Goal: Task Accomplishment & Management: Complete application form

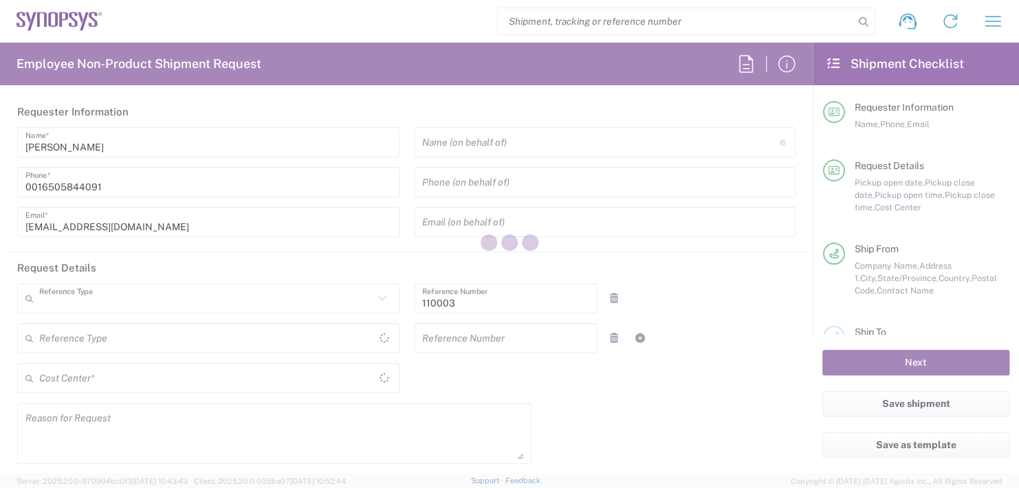
type input "Department"
type input "US01, FAC, MV/SV Fac 110003"
type input "California"
type input "United States"
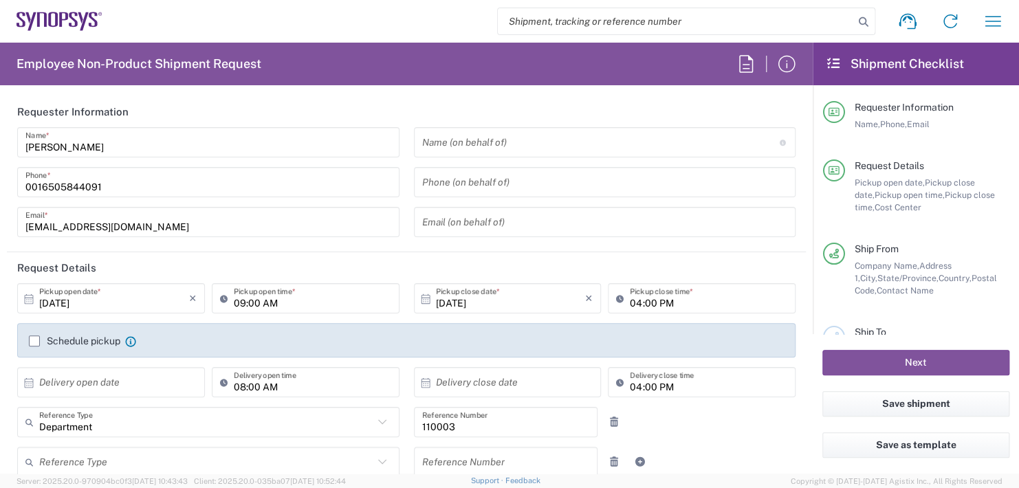
type input "United States"
type input "Delivered at Place"
type input "Headquarters USSV"
click at [488, 136] on input "text" at bounding box center [600, 143] width 357 height 24
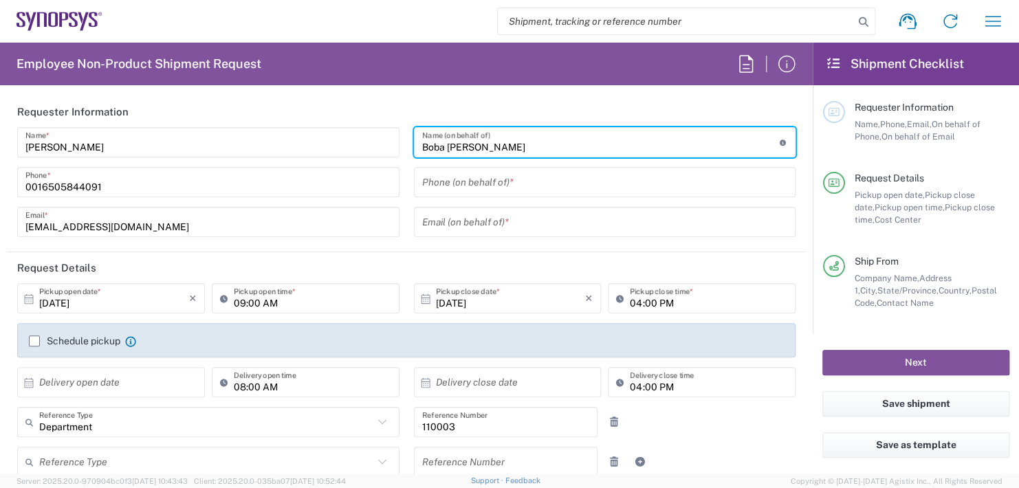
type input "Boba [PERSON_NAME]"
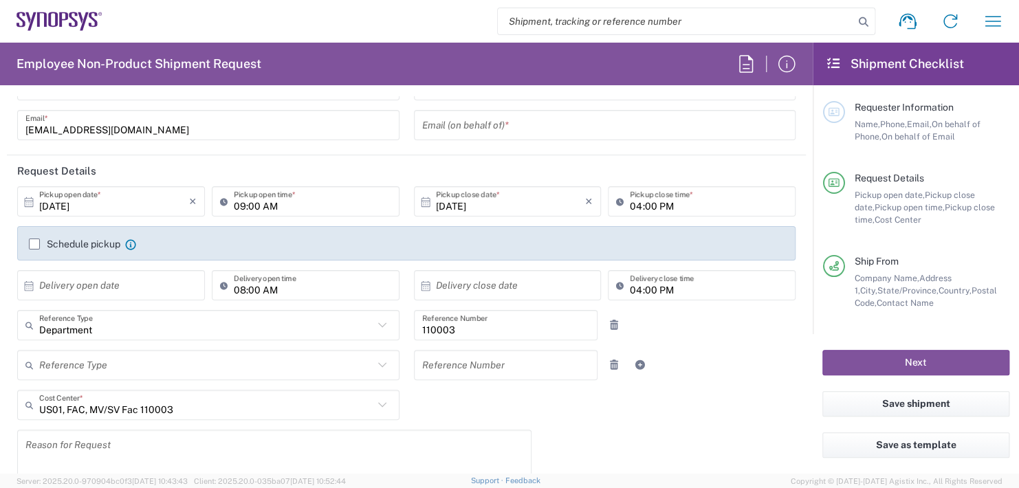
scroll to position [137, 0]
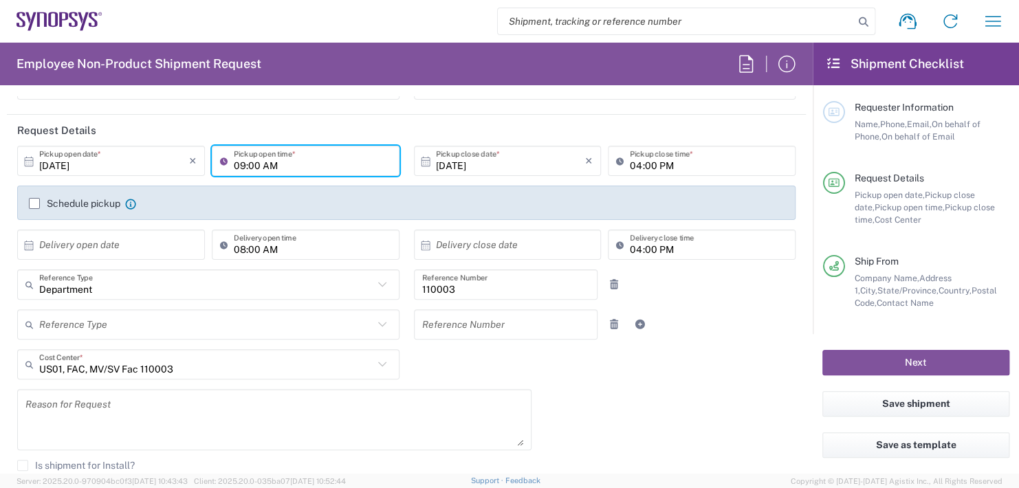
click at [294, 164] on input "09:00 AM" at bounding box center [312, 161] width 157 height 24
type input "0"
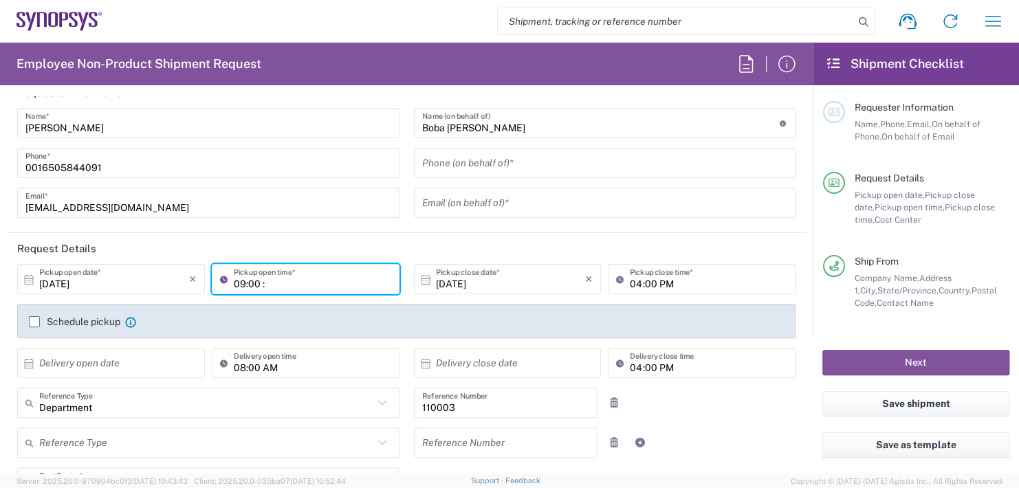
scroll to position [0, 0]
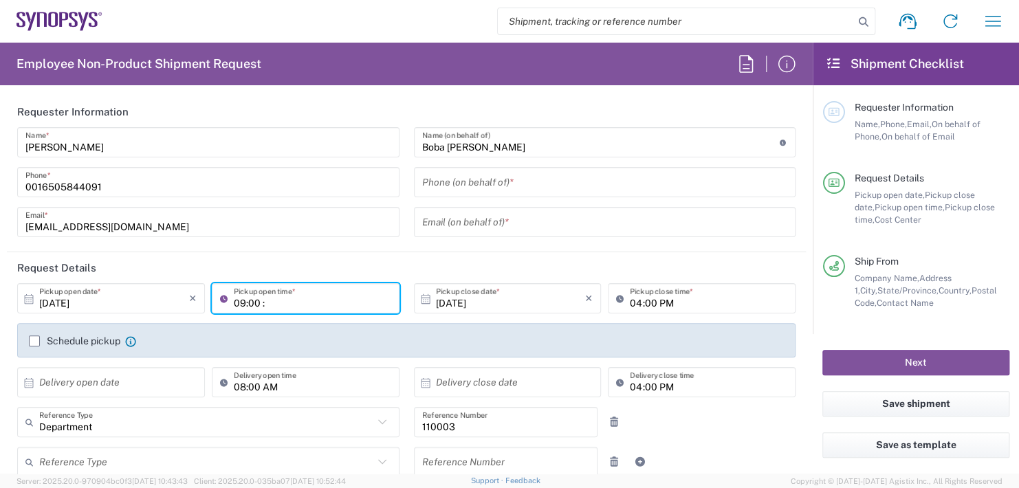
click at [288, 307] on input "09:00 :" at bounding box center [312, 299] width 157 height 24
type input "02:30 PM"
type input "Wells Fargo Bank Lockbox"
type input "3440 Flair Drive"
type input "El Monte,"
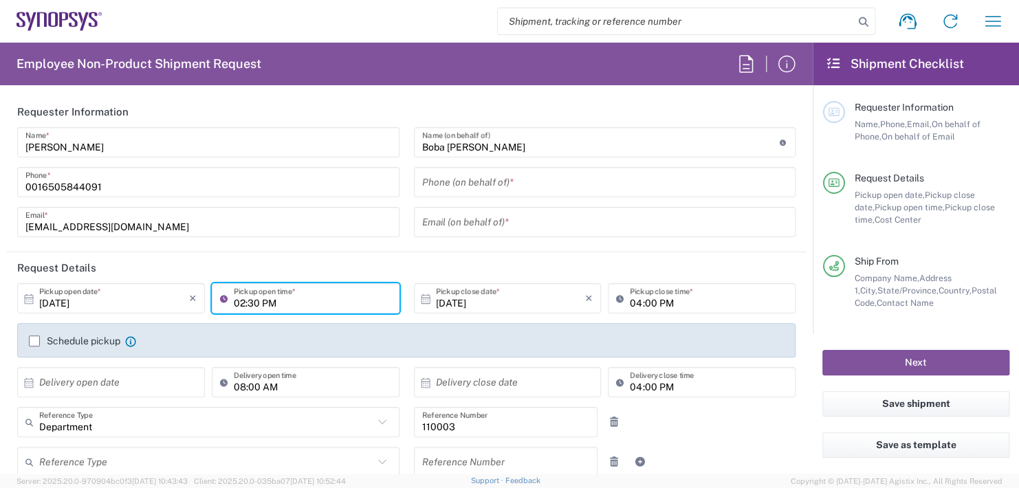
type input "[US_STATE]"
type input "91731"
type input "626-572-1196"
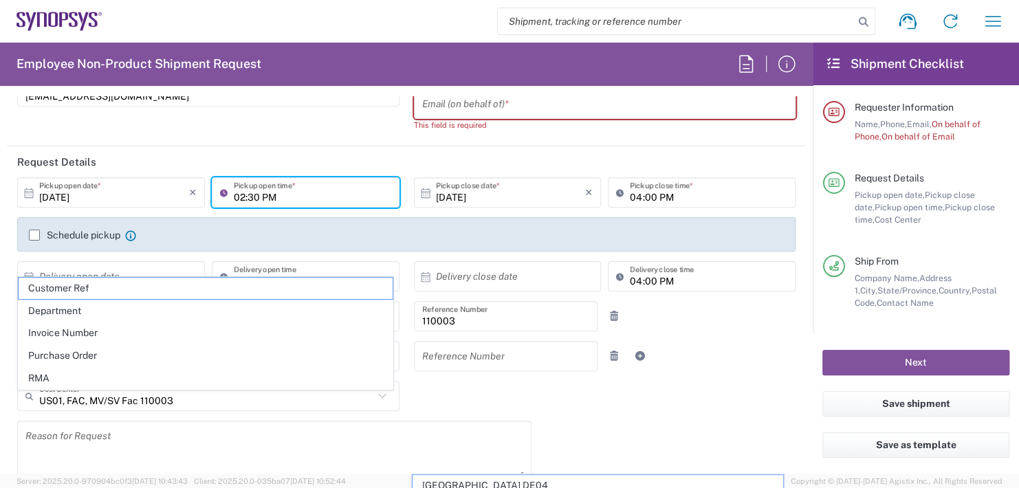
scroll to position [137, 0]
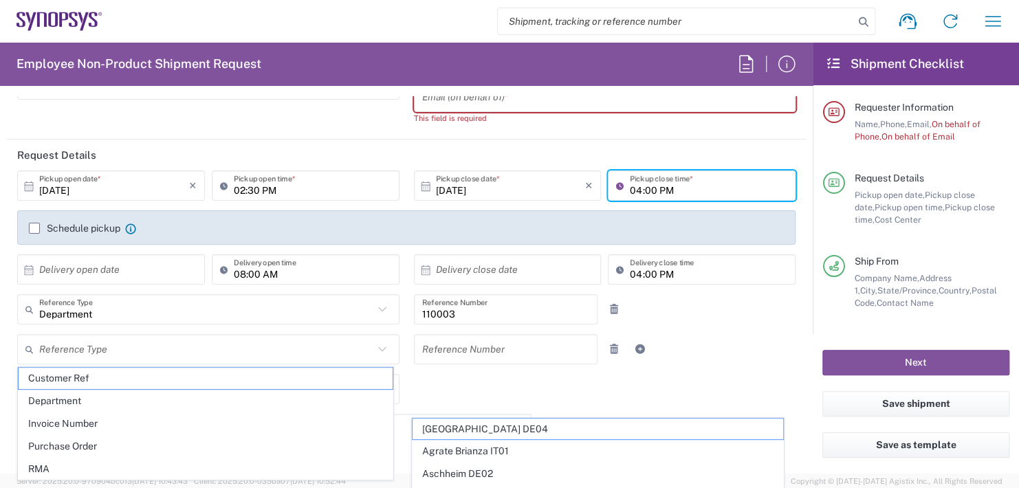
click at [675, 190] on input "04:00 PM" at bounding box center [708, 186] width 157 height 24
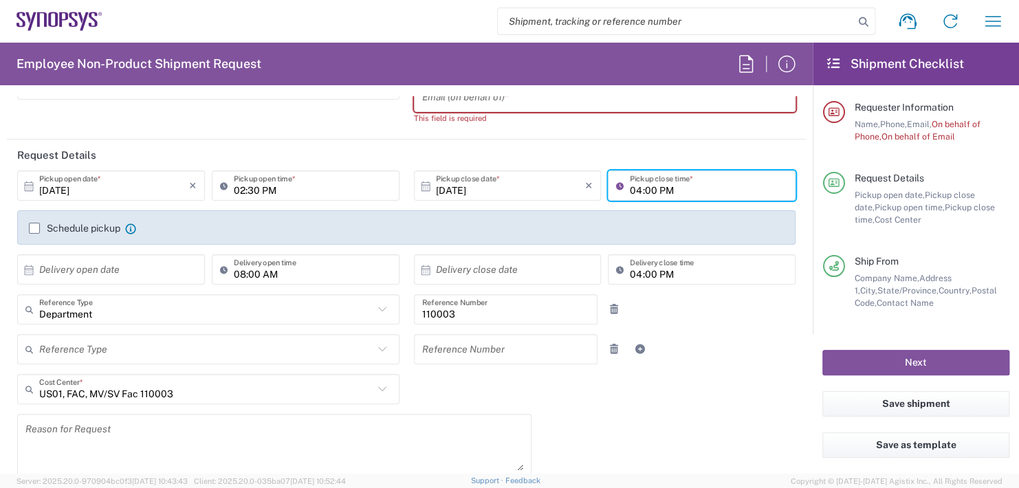
click at [675, 188] on input "04:00 PM" at bounding box center [708, 186] width 157 height 24
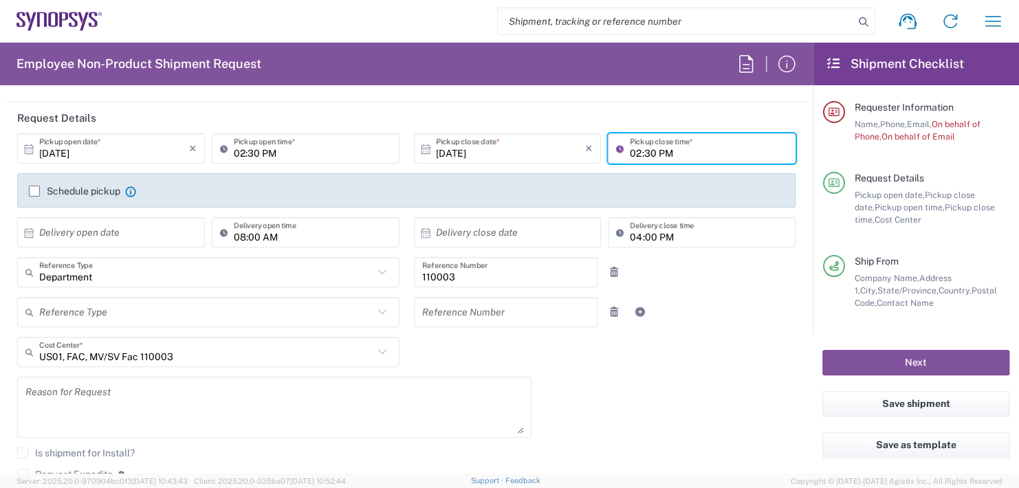
scroll to position [206, 0]
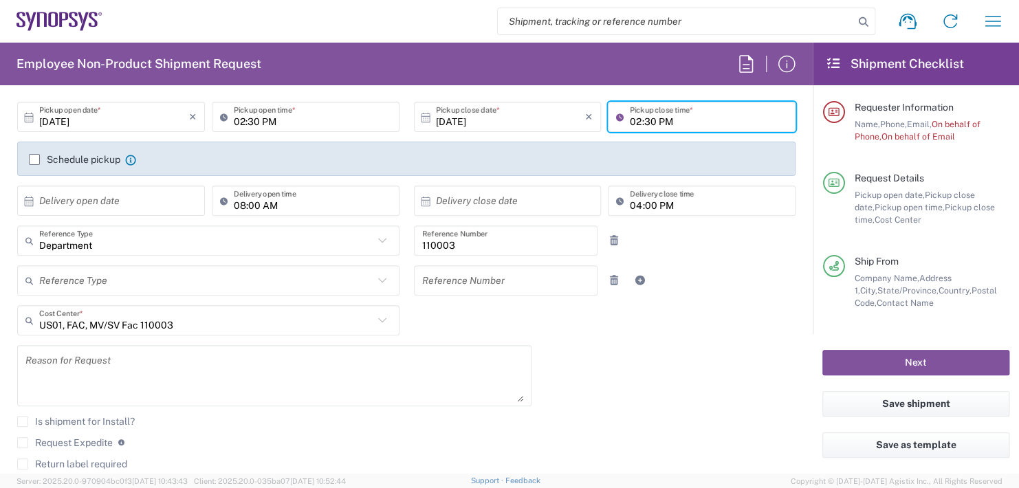
type input "02:30 PM"
click at [94, 195] on div "10/02/2025 × Pickup open date * Cancel Apply 02:30 PM Pickup open time * 10/02/…" at bounding box center [406, 164] width 792 height 124
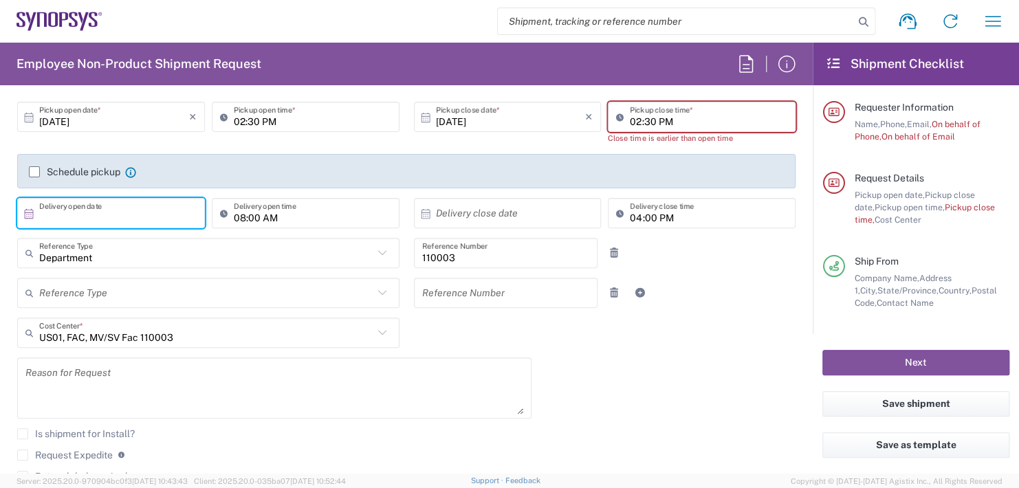
click at [134, 219] on input "text" at bounding box center [114, 213] width 150 height 24
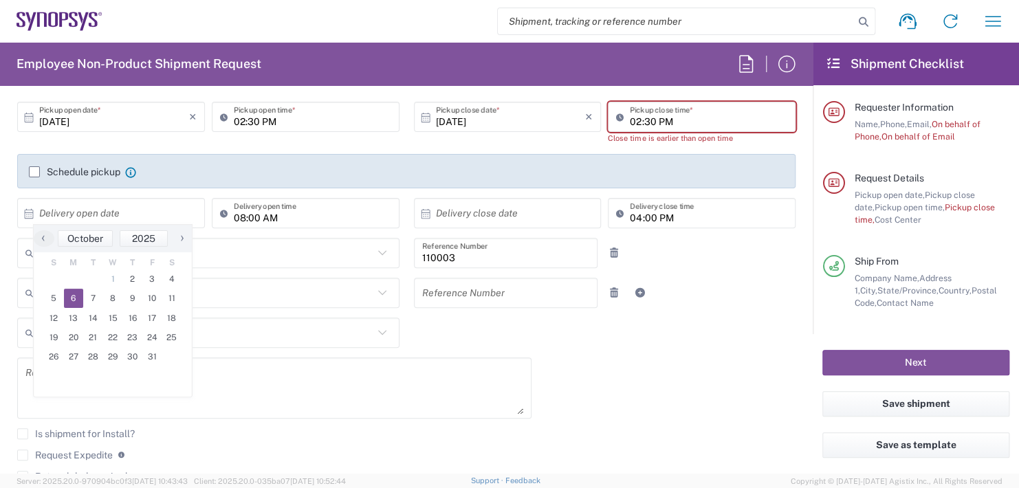
click at [71, 302] on span "6" at bounding box center [74, 298] width 20 height 19
type input "[DATE]"
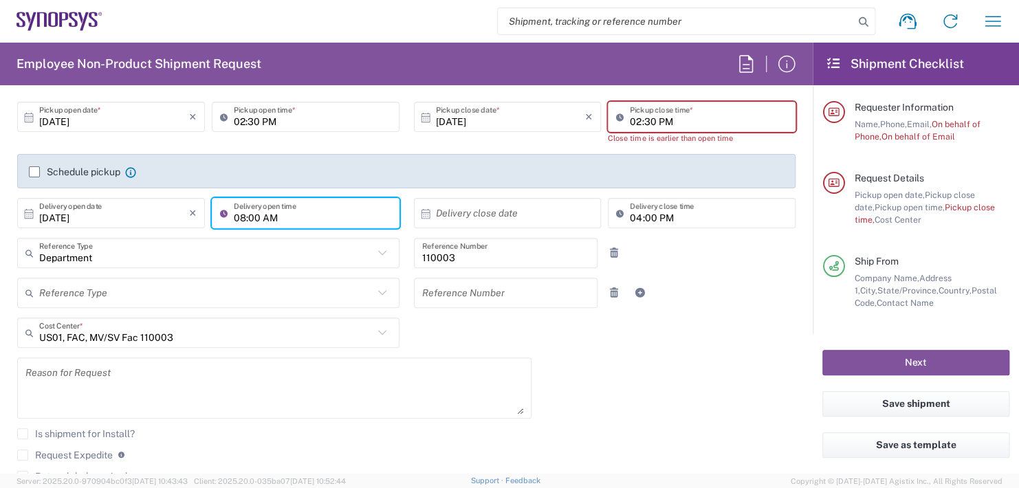
click at [294, 213] on input "08:00 AM" at bounding box center [312, 213] width 157 height 24
click at [274, 214] on input "08:00 AM" at bounding box center [312, 213] width 157 height 24
type input "0"
type input "11:00 AM"
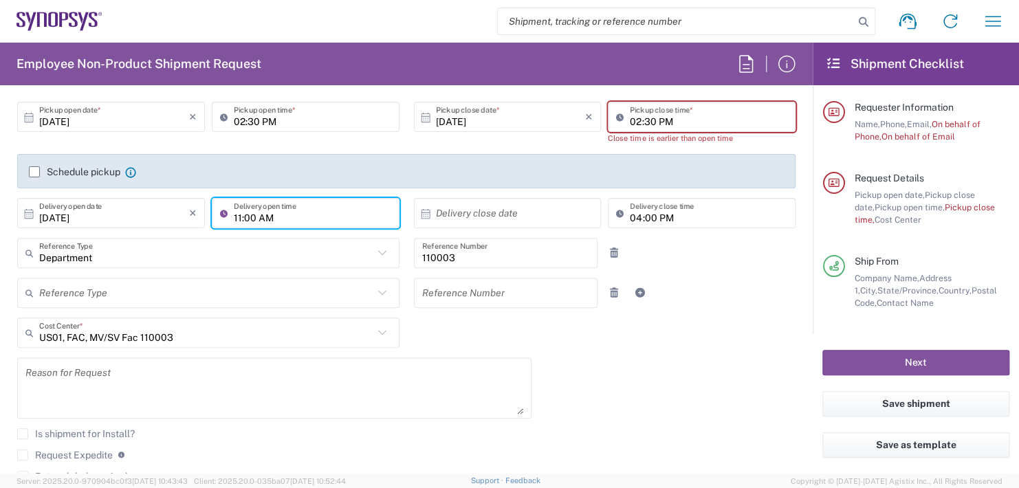
click at [493, 213] on input "text" at bounding box center [511, 213] width 150 height 24
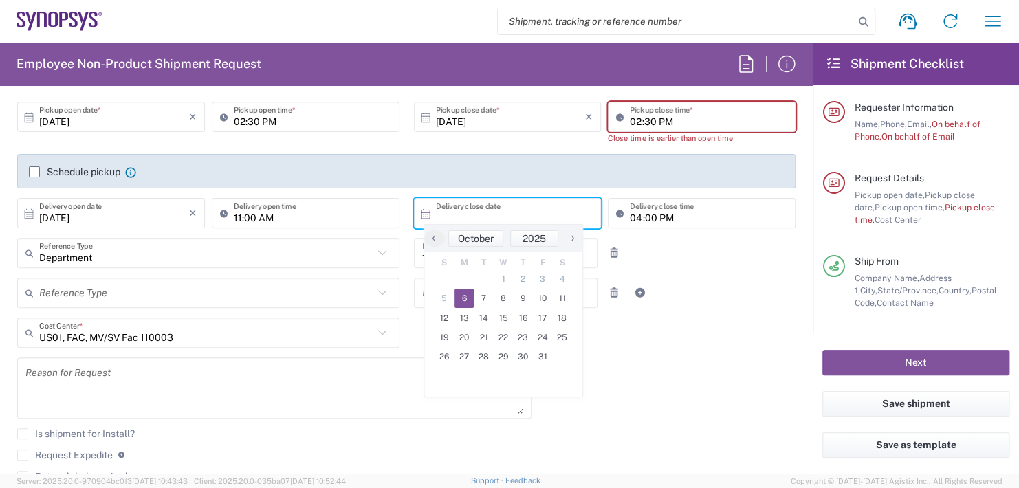
click at [463, 293] on span "6" at bounding box center [464, 298] width 20 height 19
type input "[DATE]"
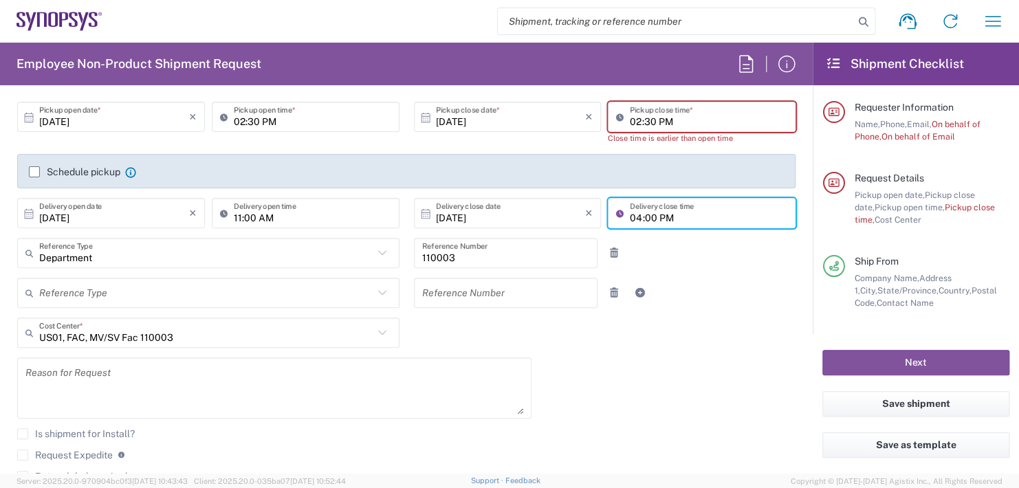
click at [673, 211] on input "04:00 PM" at bounding box center [708, 213] width 157 height 24
type input "0"
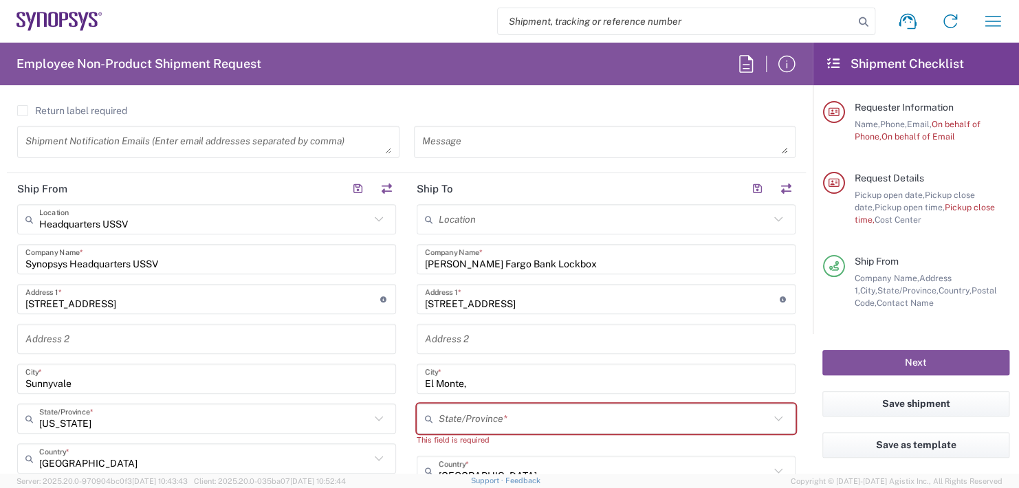
scroll to position [550, 0]
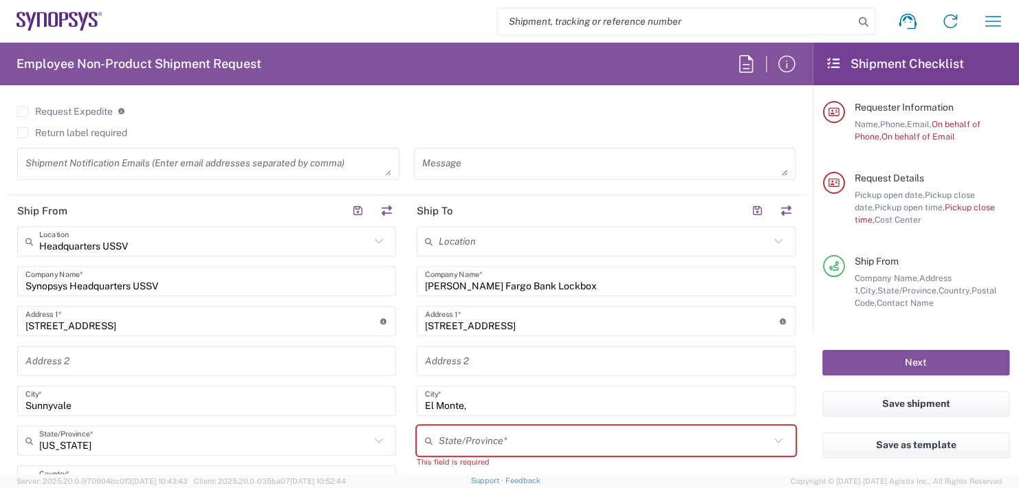
type input "11:00 AM"
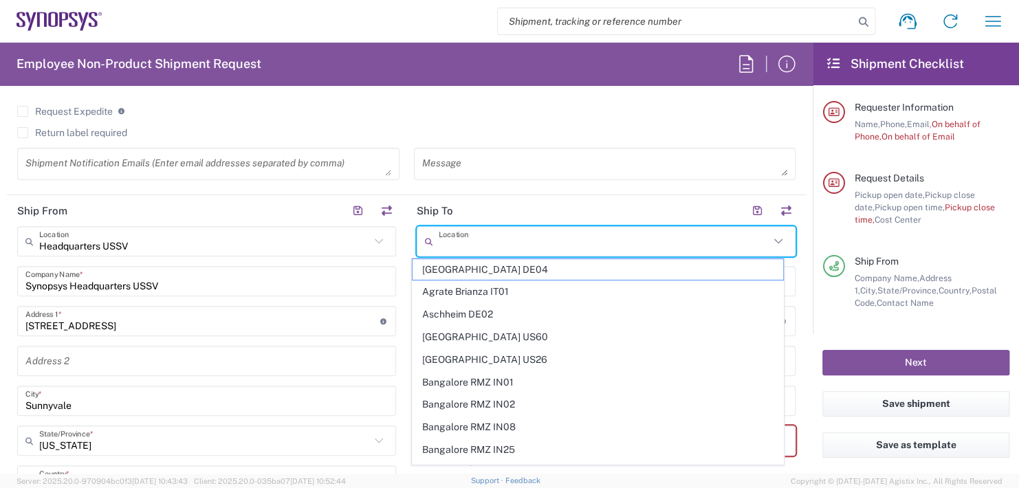
click at [485, 232] on input "text" at bounding box center [603, 242] width 331 height 24
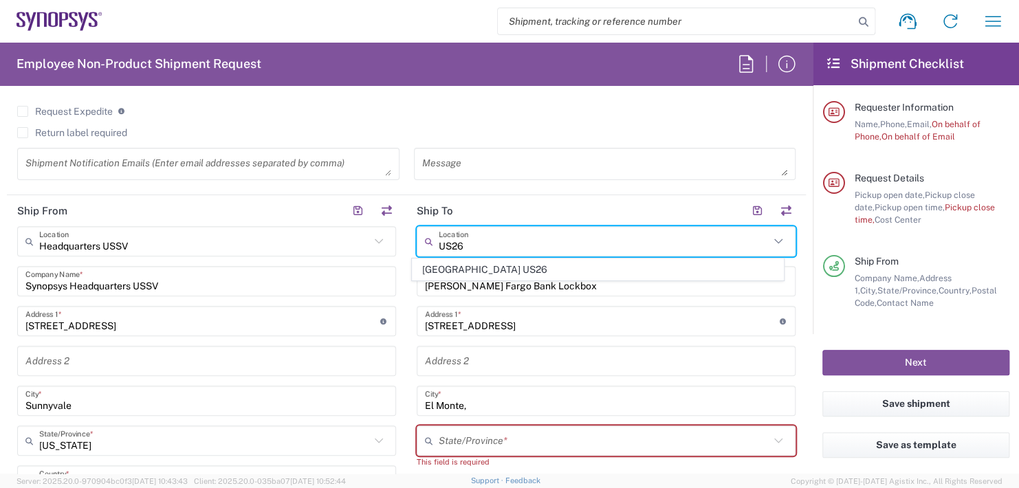
type input "[GEOGRAPHIC_DATA] US26"
type input "Synopsys Inc"
type input "1301 S Mopac Expy"
type input "Building 4, Suite 200"
type input "Austin"
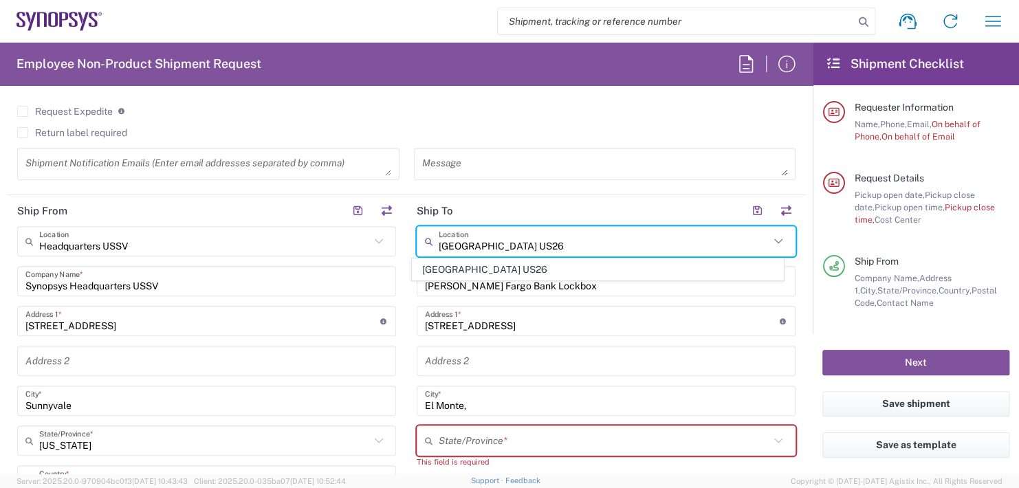
type input "[US_STATE]"
type input "78746"
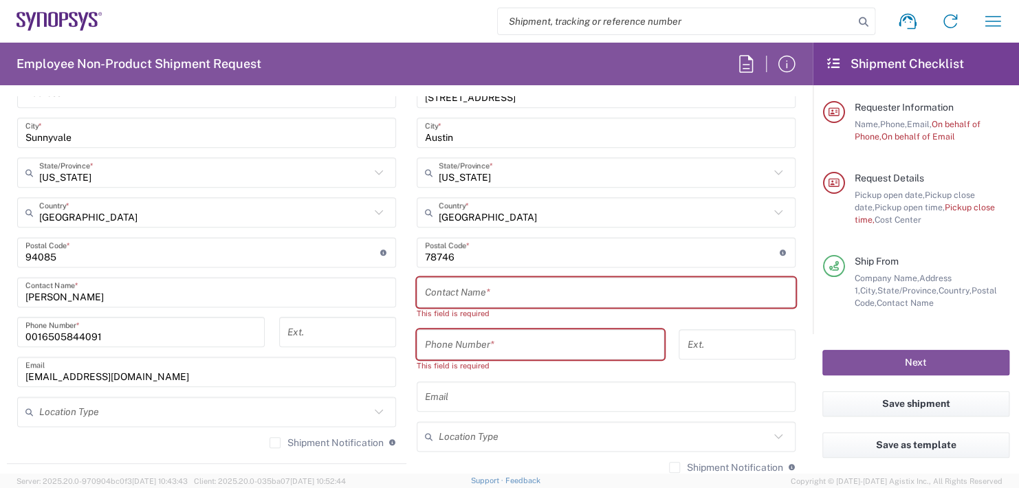
scroll to position [825, 0]
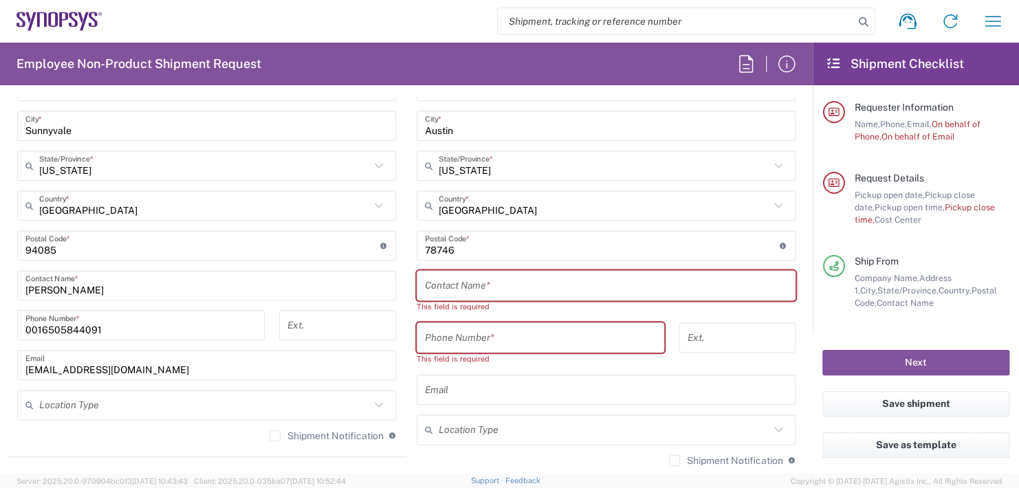
type input "[GEOGRAPHIC_DATA] US26"
click at [487, 282] on input "text" at bounding box center [606, 286] width 362 height 24
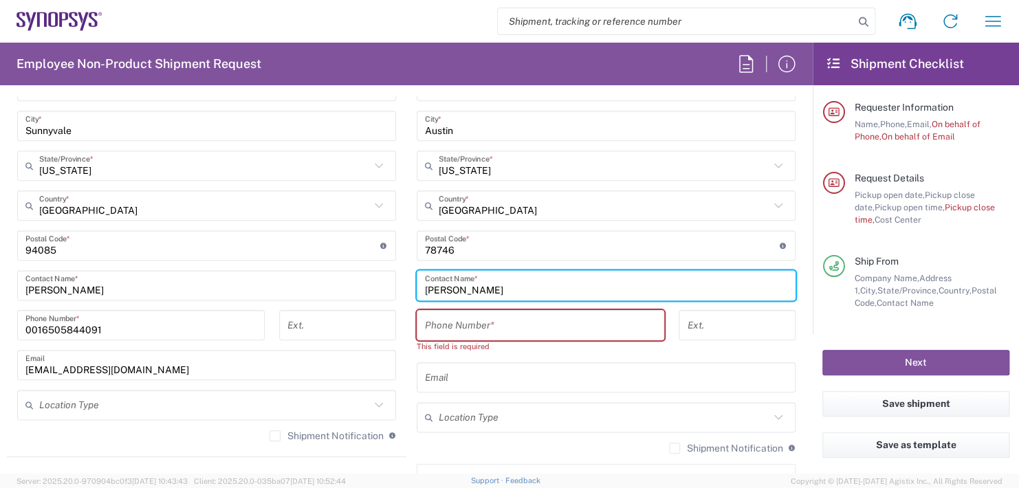
click at [460, 287] on input "Ismael de Leon" at bounding box center [606, 286] width 362 height 24
click at [457, 284] on input "Ismael de Leon" at bounding box center [606, 286] width 362 height 24
type input "Ismael De Leon"
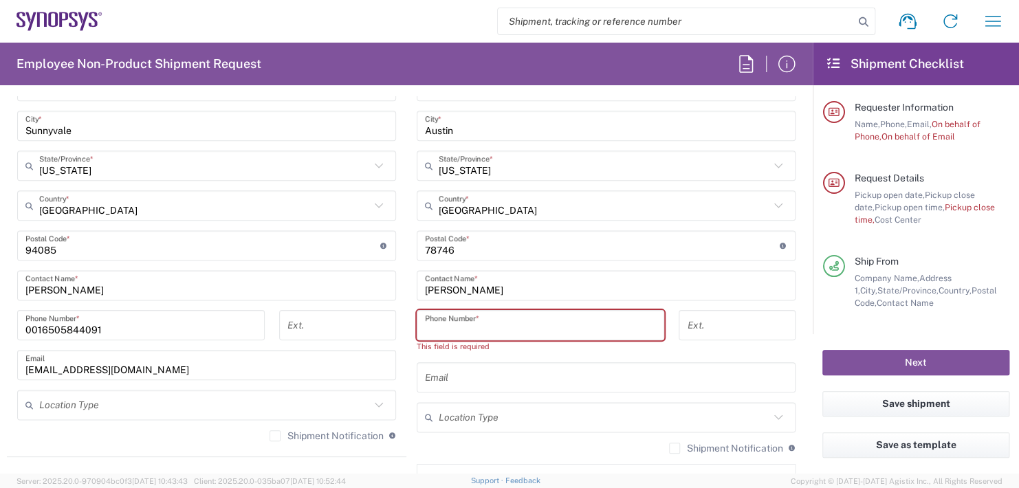
click at [462, 326] on input "tel" at bounding box center [540, 325] width 231 height 24
click at [460, 323] on input "tel" at bounding box center [540, 325] width 231 height 24
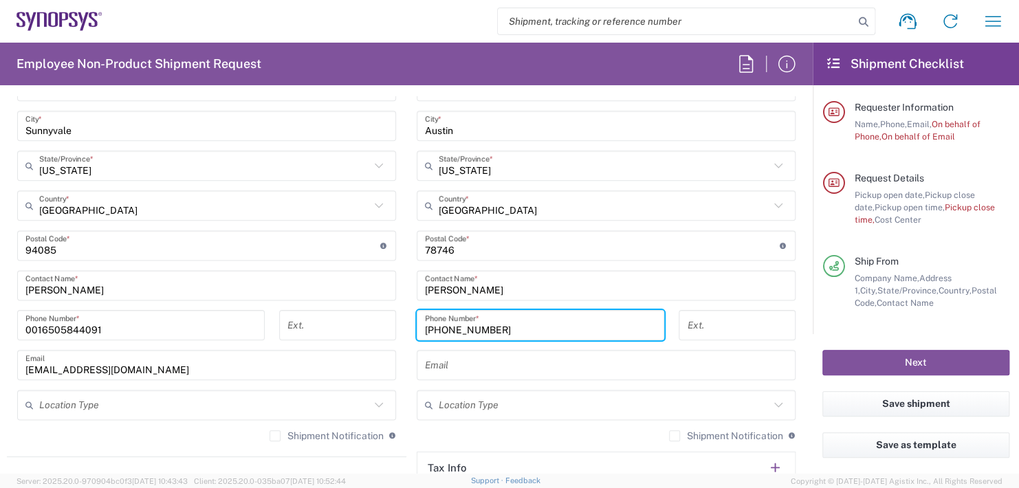
type input "512-567-7093"
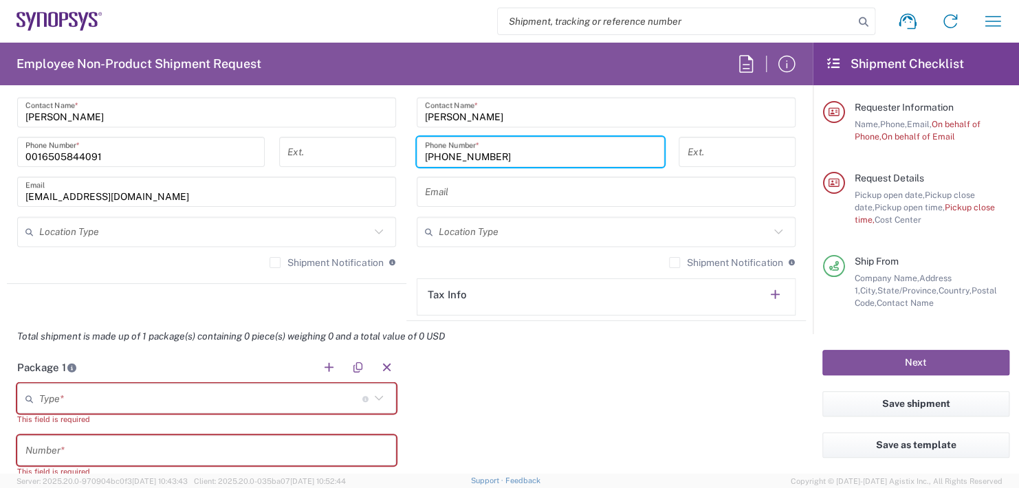
scroll to position [1031, 0]
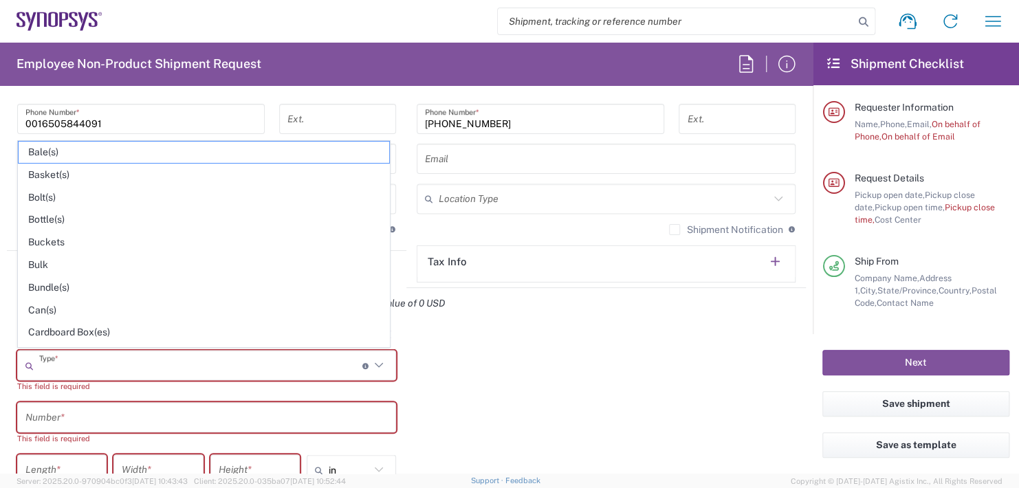
click at [58, 357] on input "text" at bounding box center [200, 365] width 323 height 24
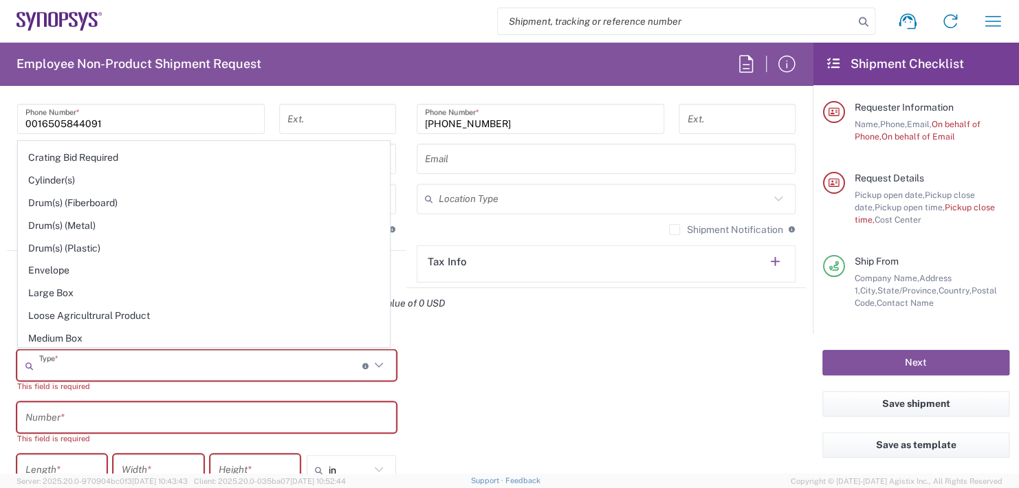
scroll to position [344, 0]
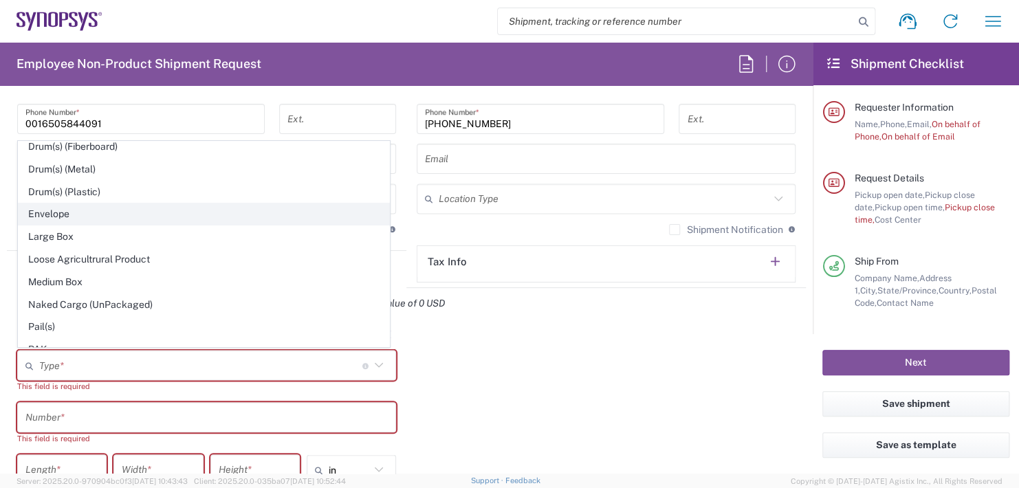
click at [54, 212] on span "Envelope" at bounding box center [204, 213] width 370 height 21
type input "Envelope"
type input "1"
type input "9.5"
type input "12.5"
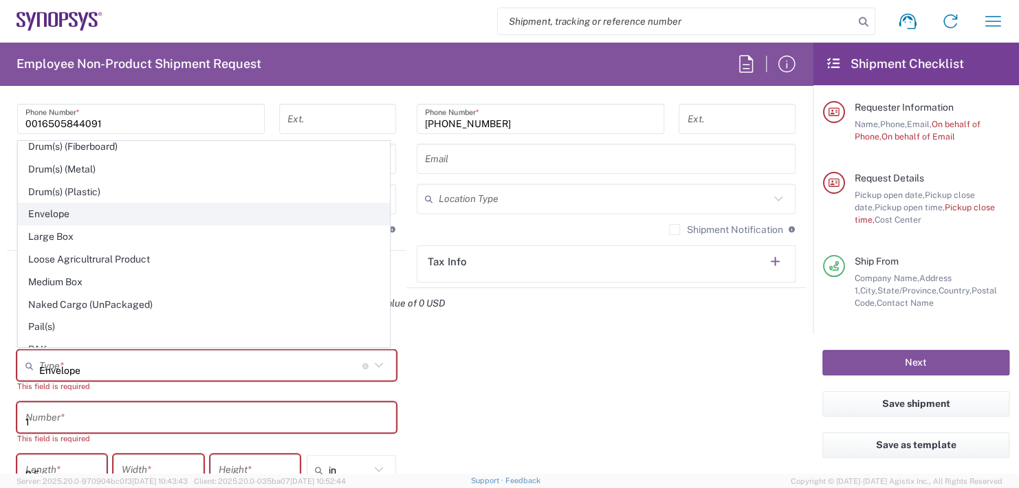
type input "0.25"
type input "1"
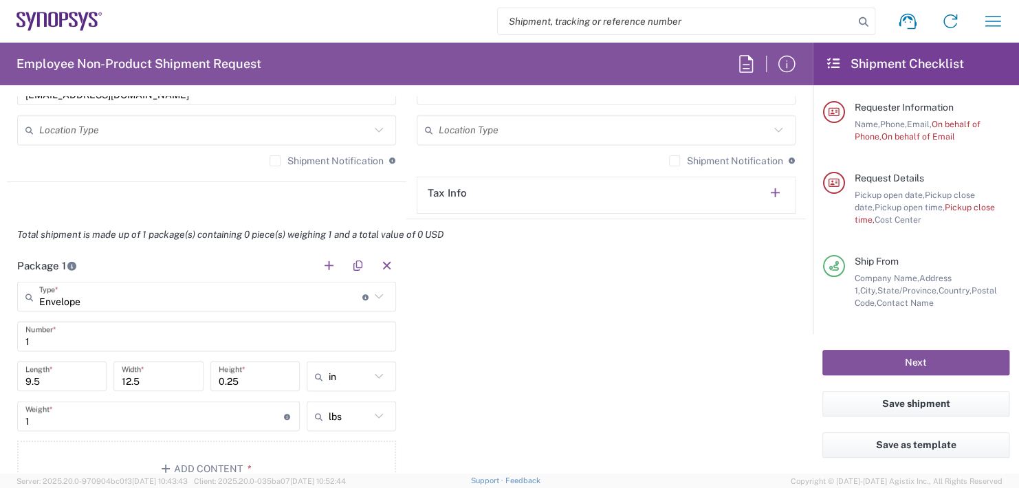
scroll to position [1168, 0]
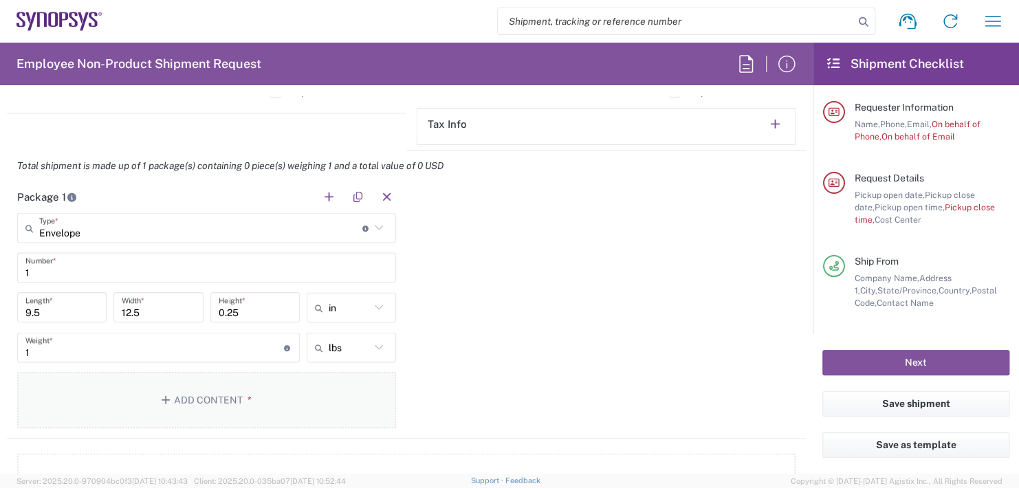
click at [179, 397] on button "Add Content *" at bounding box center [206, 400] width 379 height 56
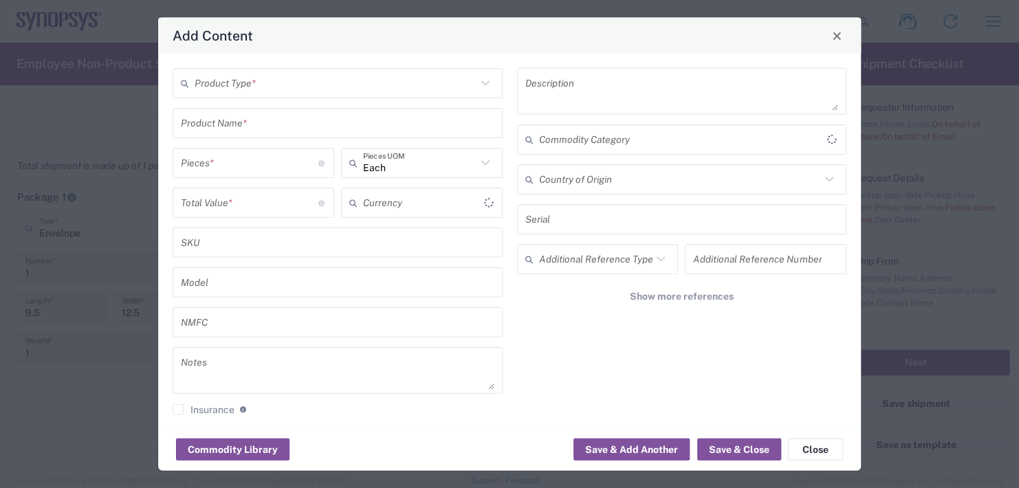
type input "US Dollar"
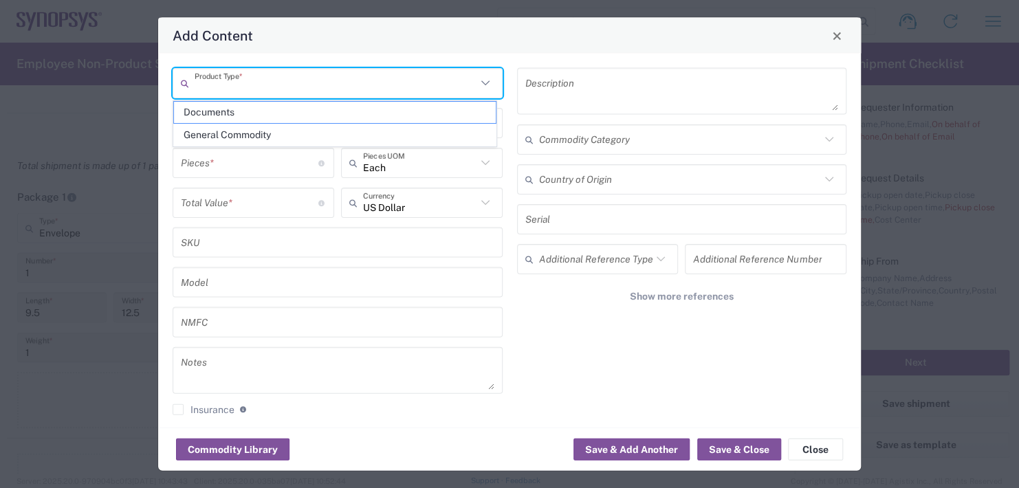
click at [257, 78] on input "text" at bounding box center [336, 83] width 282 height 24
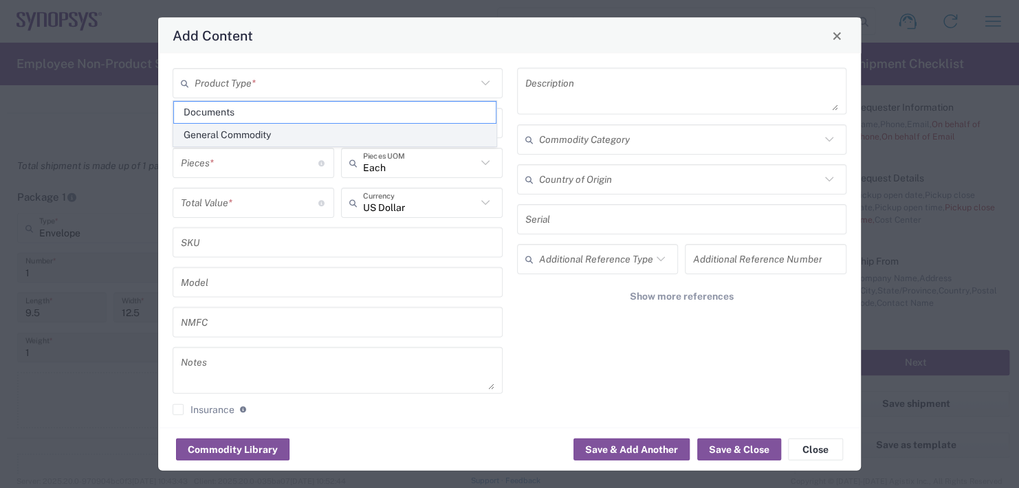
click at [214, 139] on span "General Commodity" at bounding box center [335, 134] width 322 height 21
type input "General Commodity"
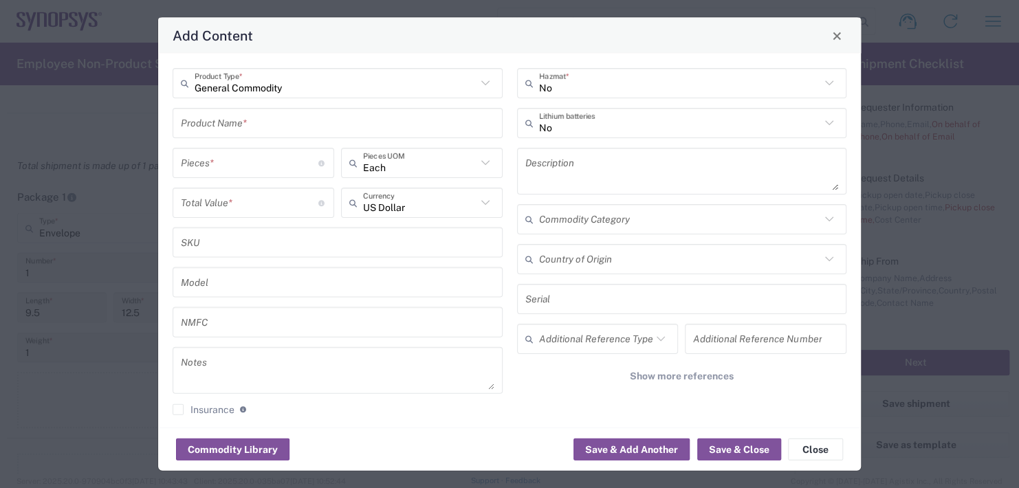
click at [231, 120] on input "text" at bounding box center [337, 123] width 313 height 24
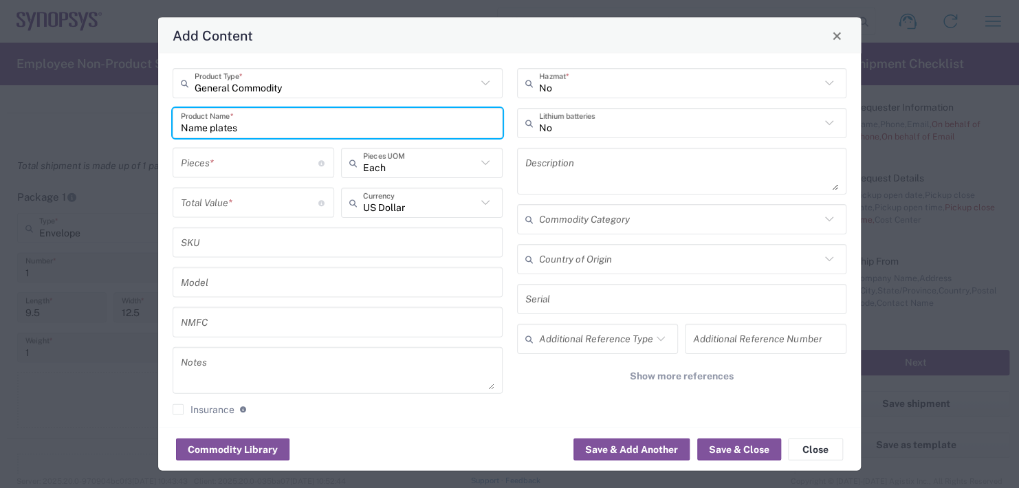
type input "Name plates"
click at [259, 166] on input "number" at bounding box center [249, 163] width 137 height 24
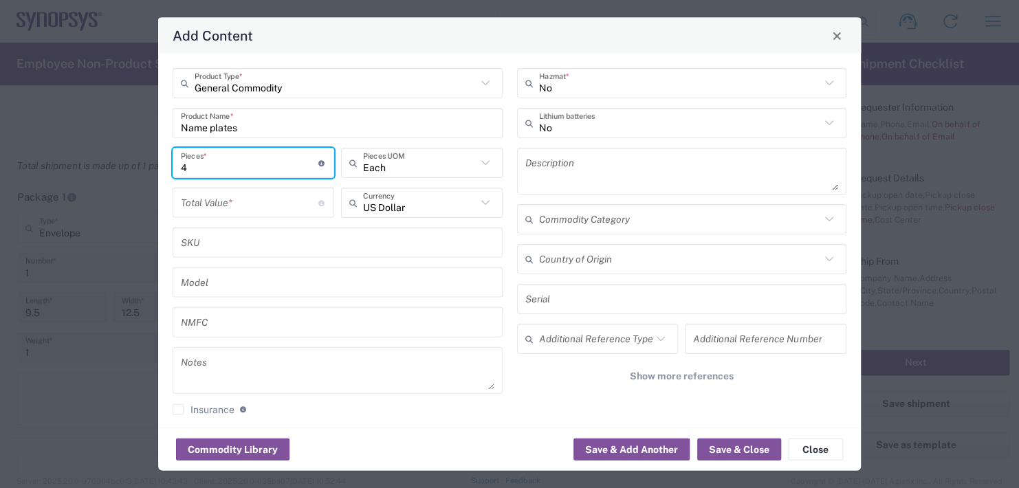
type input "4"
click at [257, 202] on input "number" at bounding box center [249, 202] width 137 height 24
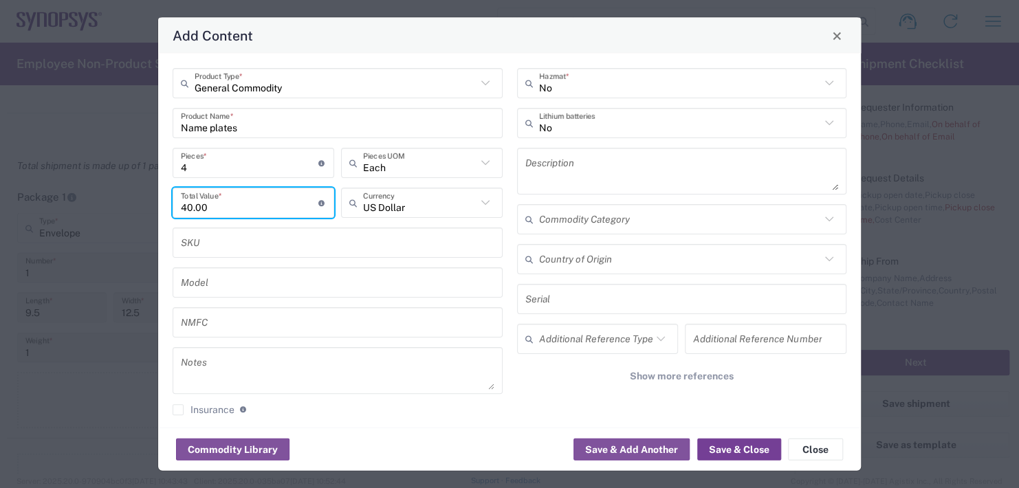
type input "40.00"
click at [737, 450] on button "Save & Close" at bounding box center [739, 449] width 84 height 22
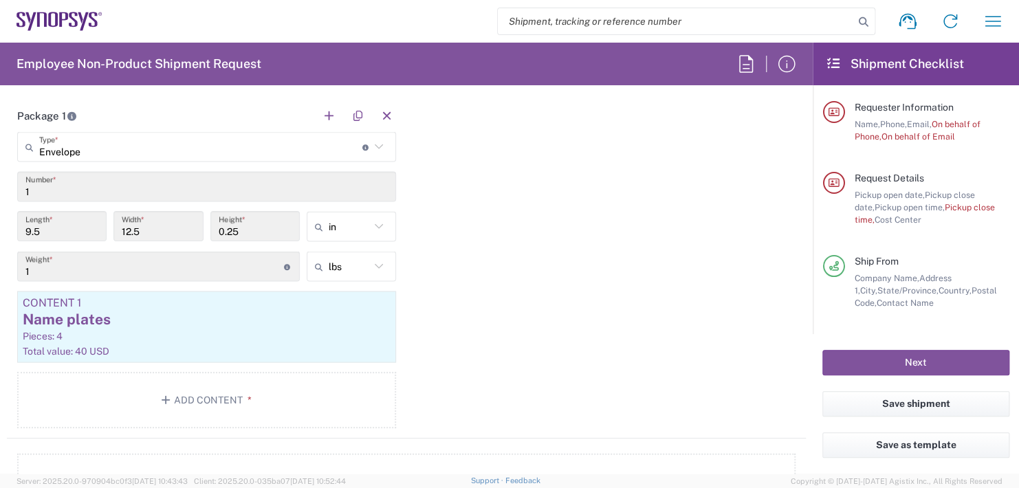
scroll to position [1375, 0]
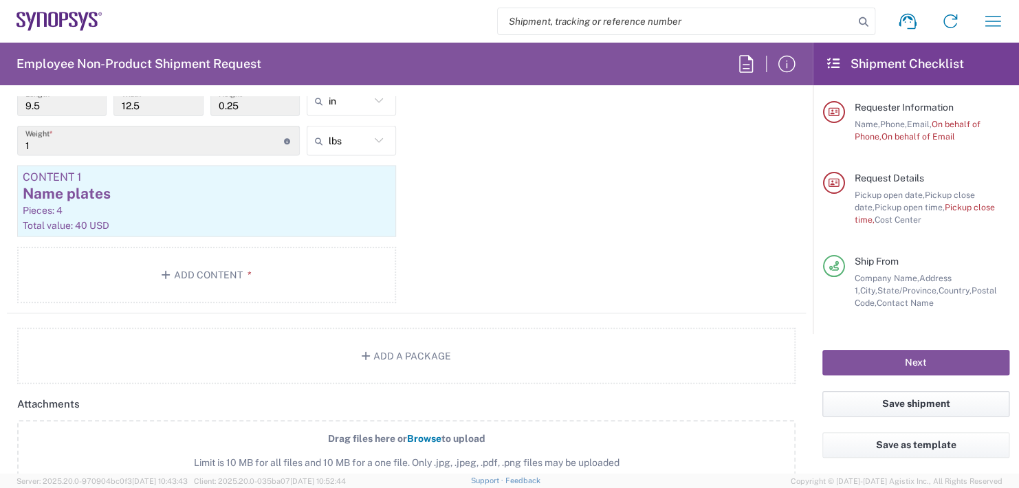
click at [913, 404] on button "Save shipment" at bounding box center [915, 403] width 187 height 25
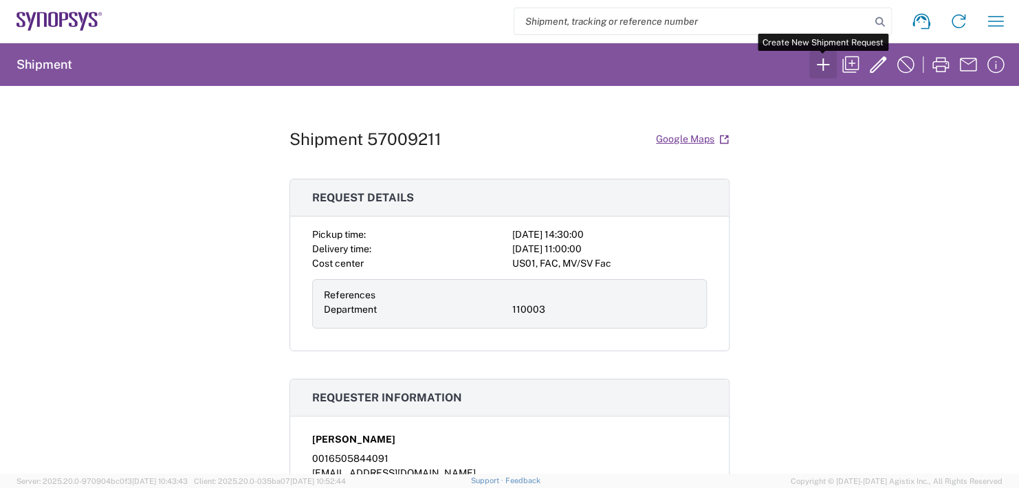
click at [826, 63] on icon "button" at bounding box center [823, 65] width 22 height 22
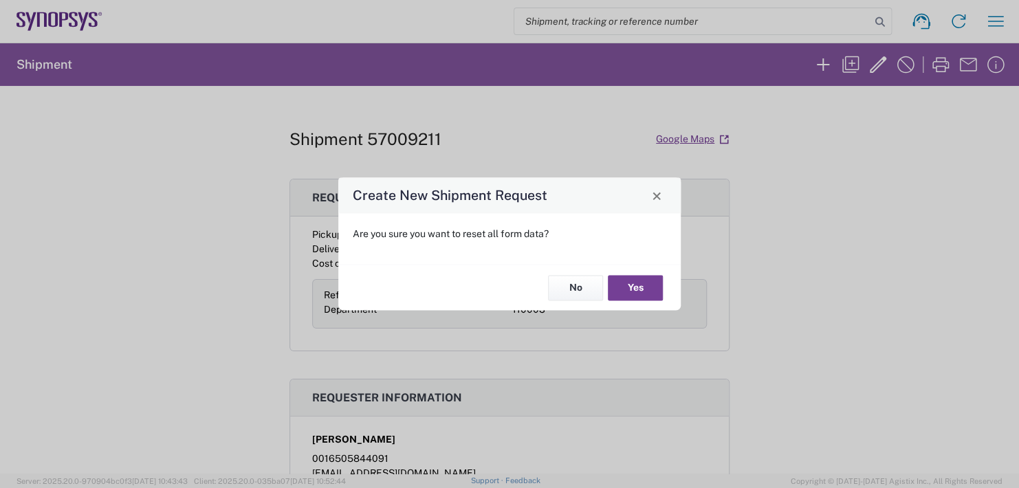
click at [630, 288] on button "Yes" at bounding box center [635, 287] width 55 height 25
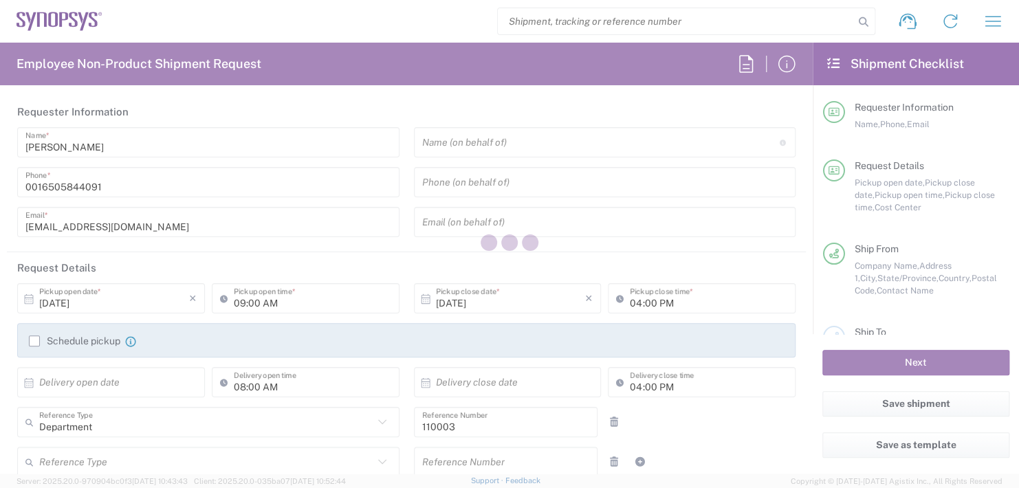
type input "US01, FAC, MV/SV Fac 110003"
type input "[US_STATE]"
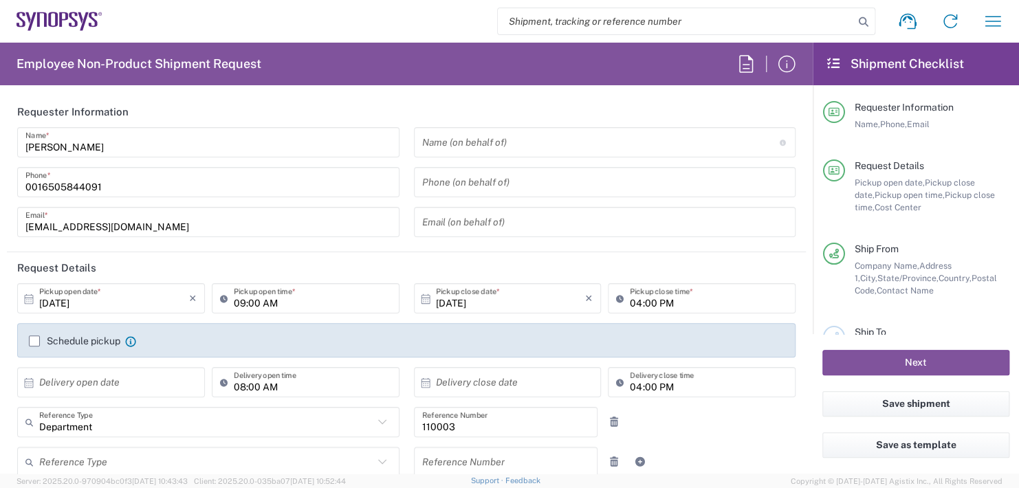
click at [499, 148] on input "text" at bounding box center [600, 143] width 357 height 24
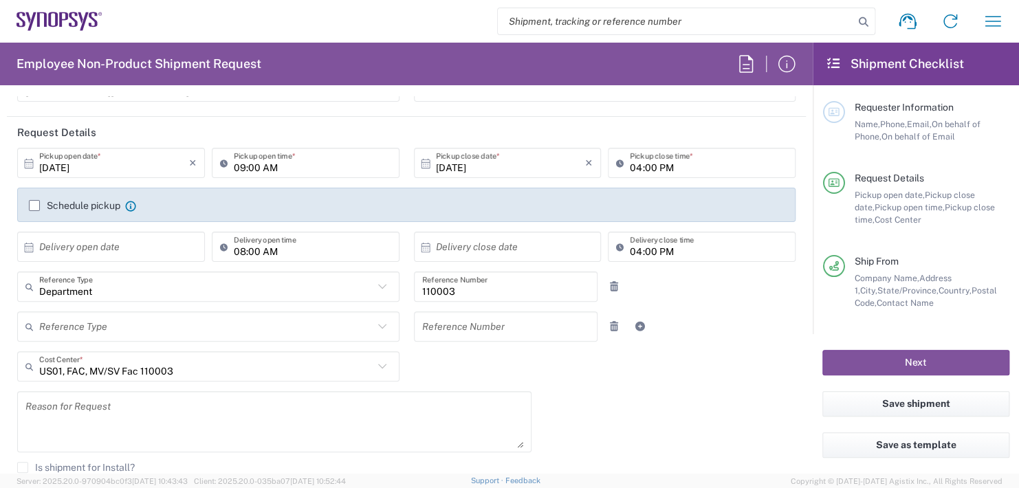
scroll to position [137, 0]
type input "Boba [PERSON_NAME]"
click at [297, 163] on input "09:00 AM" at bounding box center [312, 161] width 157 height 24
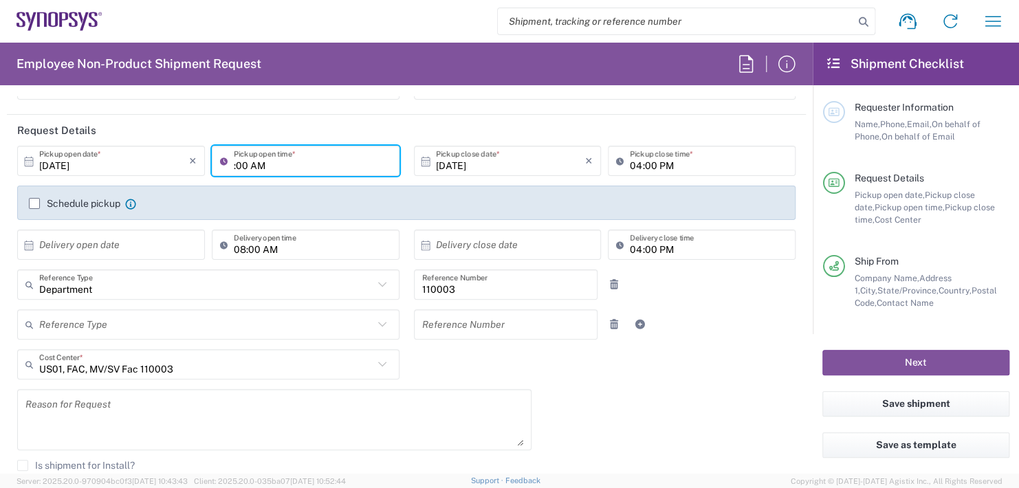
click at [291, 164] on input ":00 AM" at bounding box center [312, 161] width 157 height 24
type input ":"
type input "02:30 PM"
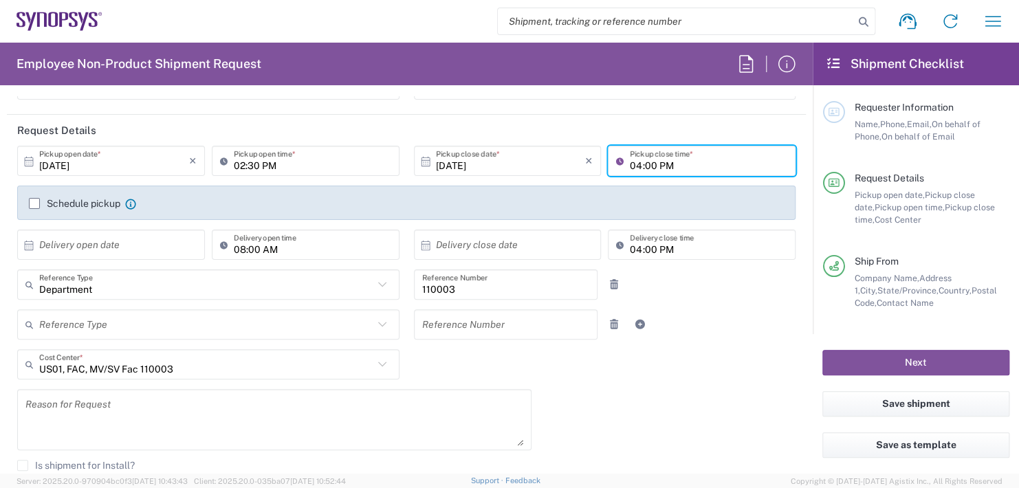
click at [674, 161] on input "04:00 PM" at bounding box center [708, 161] width 157 height 24
click at [674, 161] on input ":00 PM" at bounding box center [708, 161] width 157 height 24
type input ":"
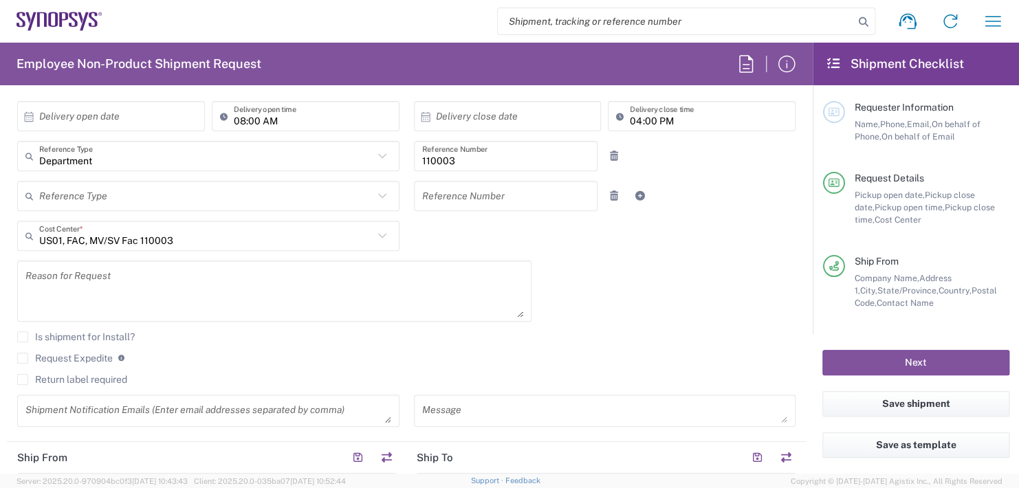
scroll to position [275, 0]
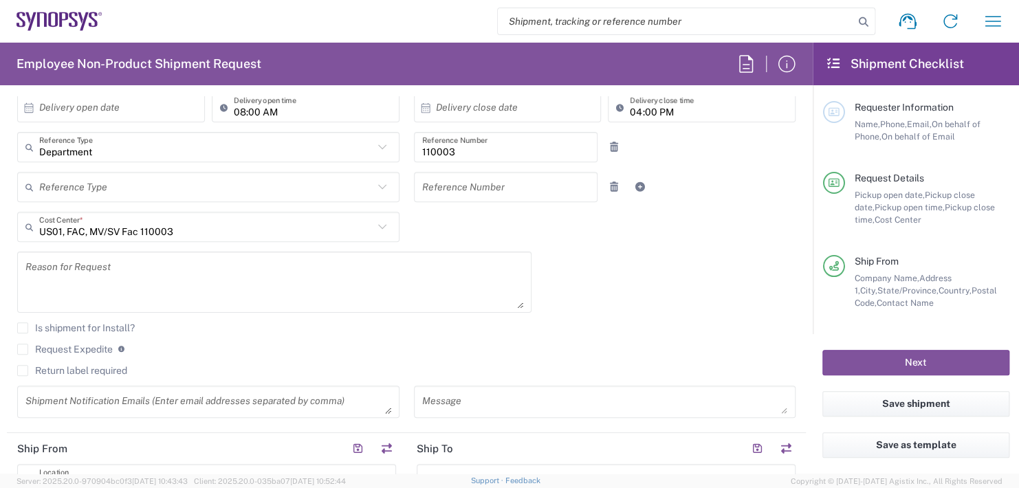
type input "02:30 PM"
click at [89, 101] on input "text" at bounding box center [114, 108] width 150 height 24
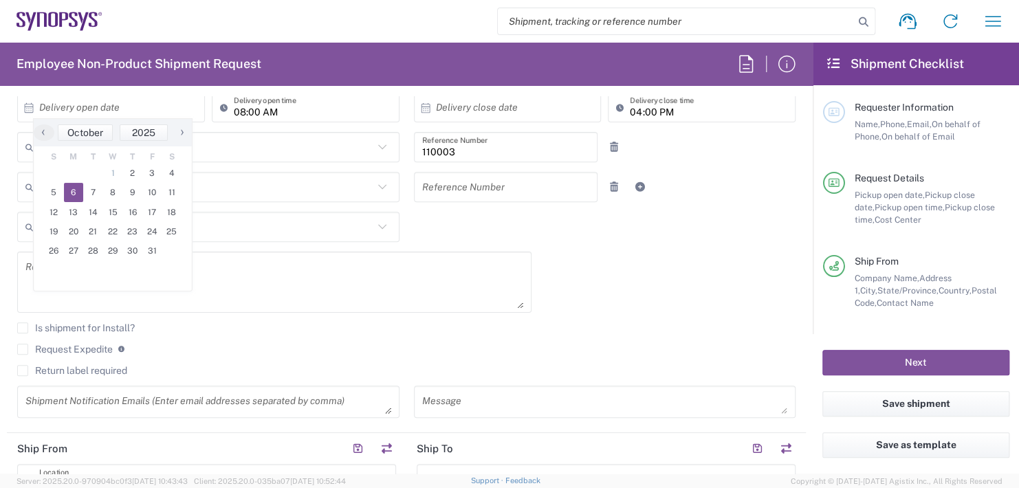
click at [78, 197] on span "6" at bounding box center [74, 192] width 20 height 19
type input "[DATE]"
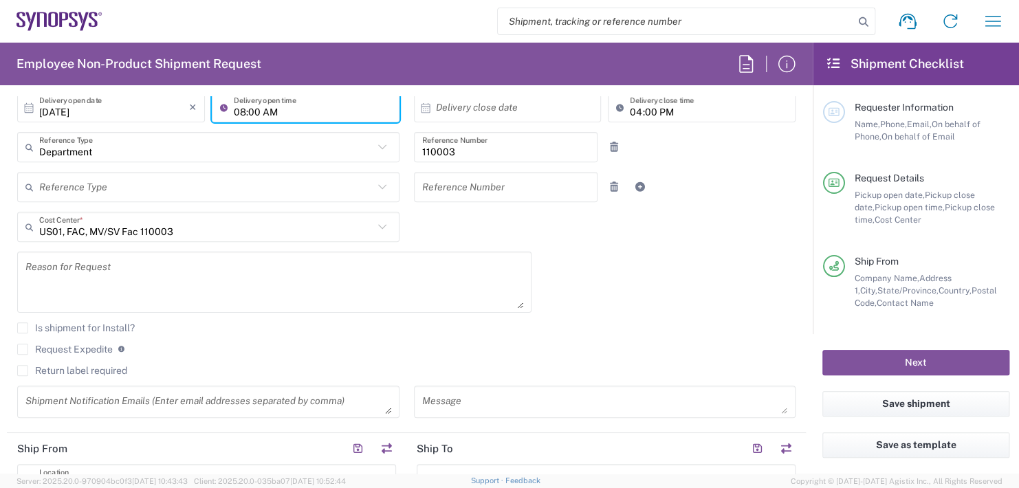
click at [289, 104] on input "08:00 AM" at bounding box center [312, 108] width 157 height 24
click at [285, 107] on input "08:00 AM" at bounding box center [312, 108] width 157 height 24
type input "0"
type input "11:00 AM"
click at [531, 107] on input "text" at bounding box center [511, 108] width 150 height 24
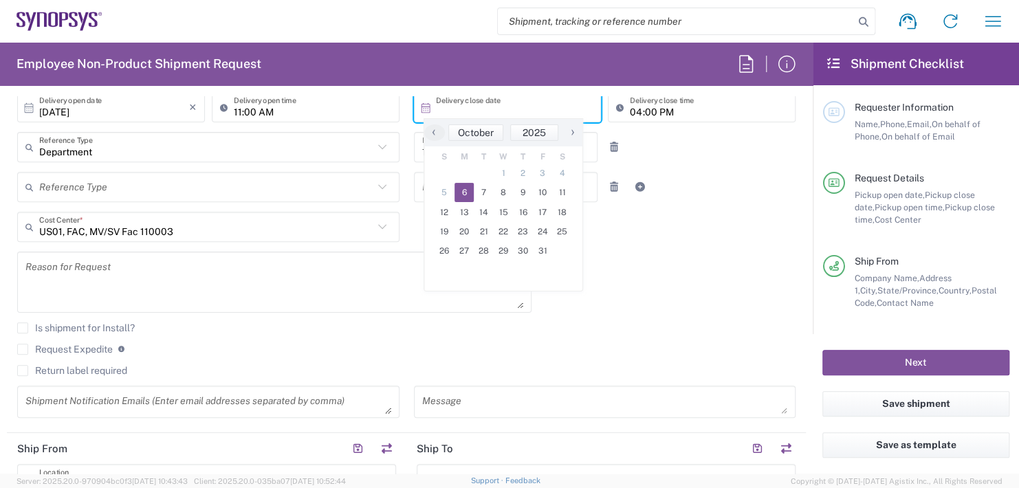
click at [463, 187] on span "6" at bounding box center [464, 192] width 20 height 19
type input "[DATE]"
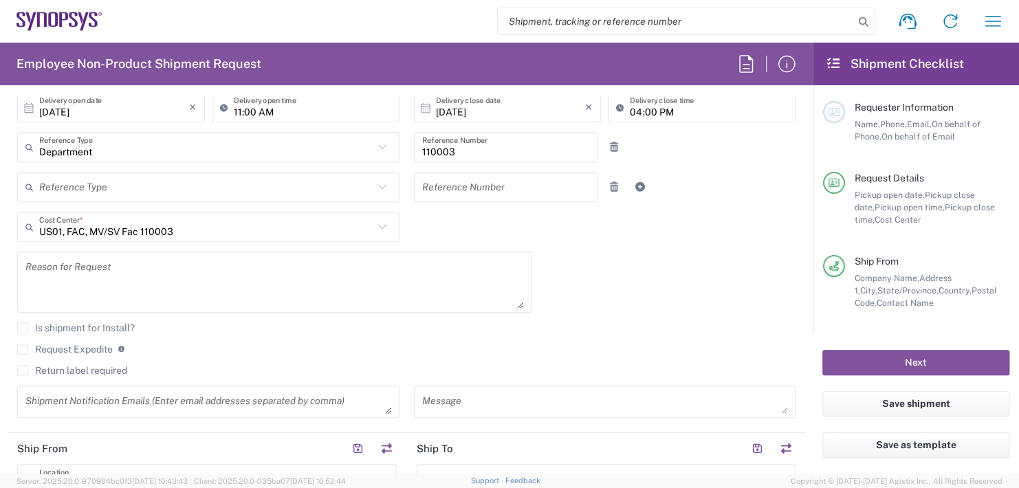
click at [674, 109] on input "04:00 PM" at bounding box center [708, 108] width 157 height 24
type input "0"
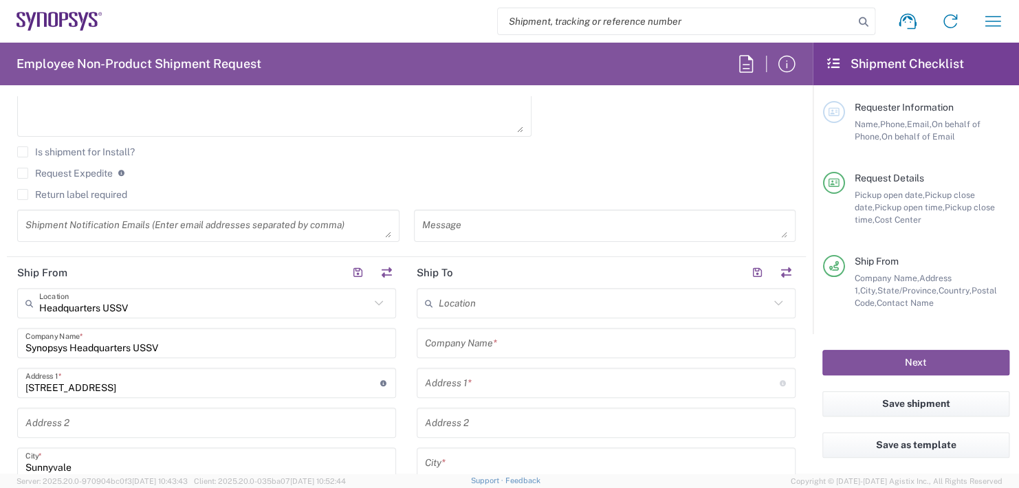
scroll to position [550, 0]
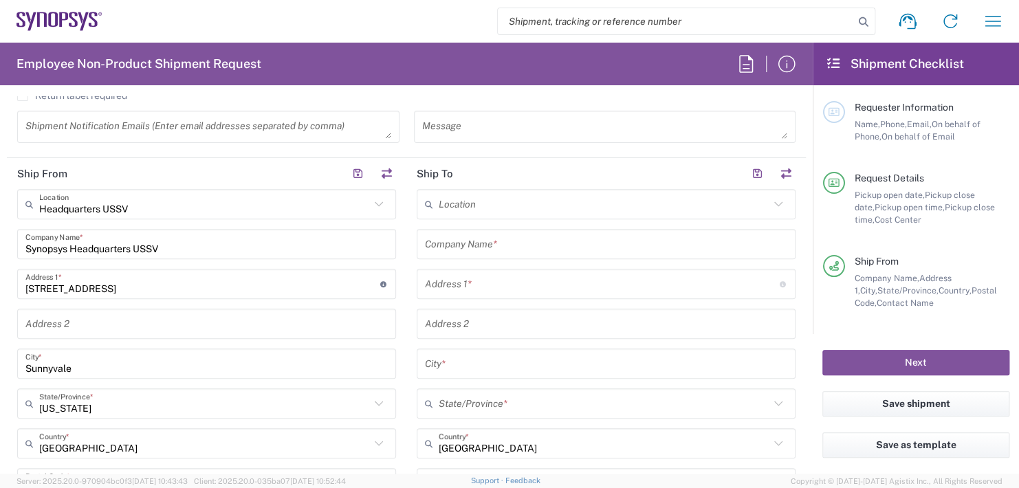
type input "11:00 AM"
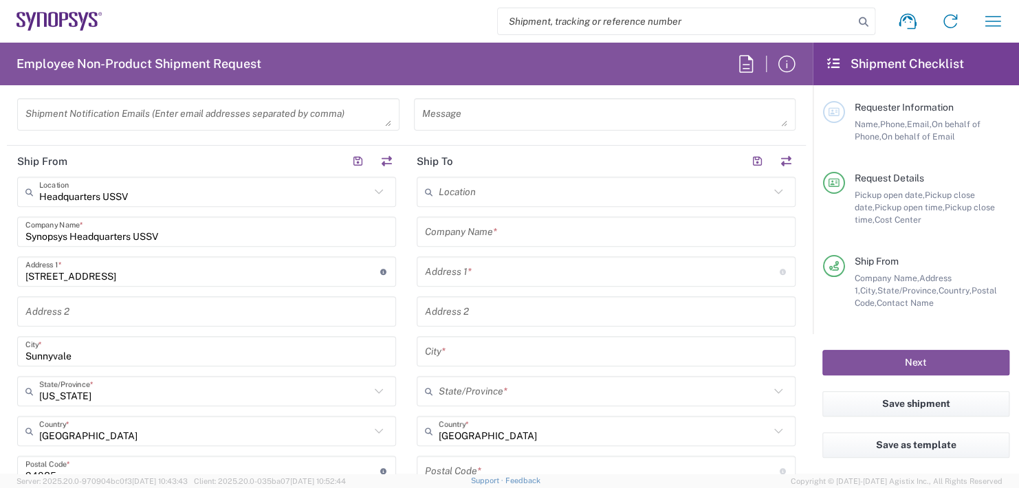
click at [479, 197] on input "text" at bounding box center [603, 192] width 331 height 24
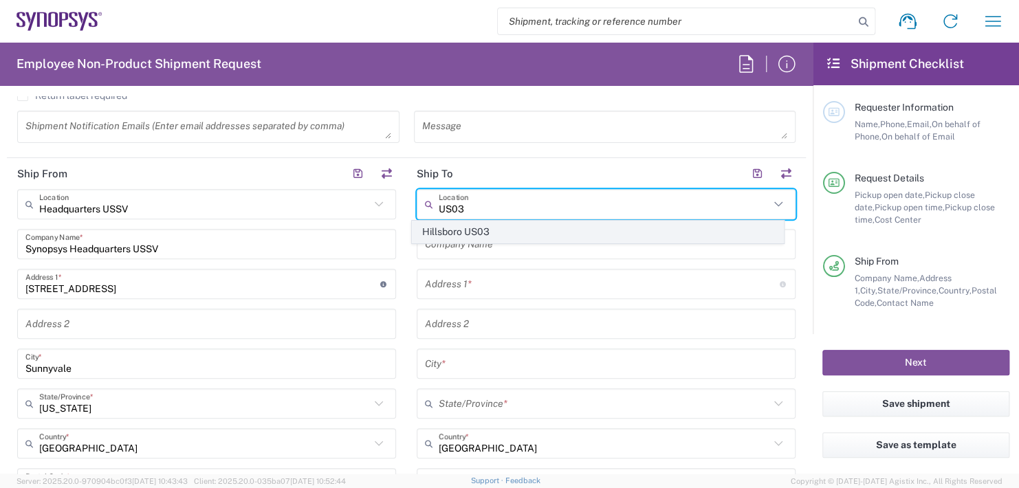
click at [480, 225] on span "Hillsboro US03" at bounding box center [597, 231] width 370 height 21
type input "Hillsboro US03"
type input "Synopsys Inc"
type input "2025 NE Cornelius Pass Rd"
type input "Suite 400"
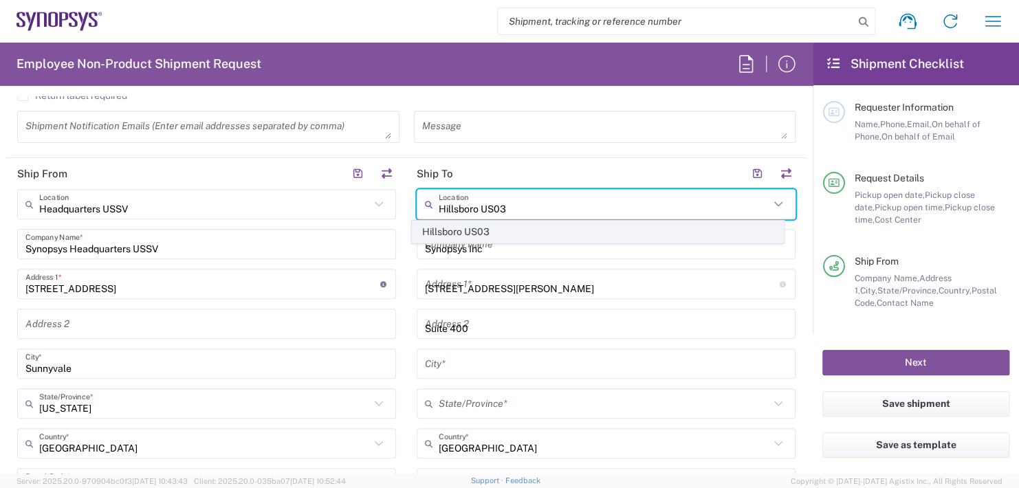
type input "Hillsboro"
type input "[US_STATE]"
type input "97124"
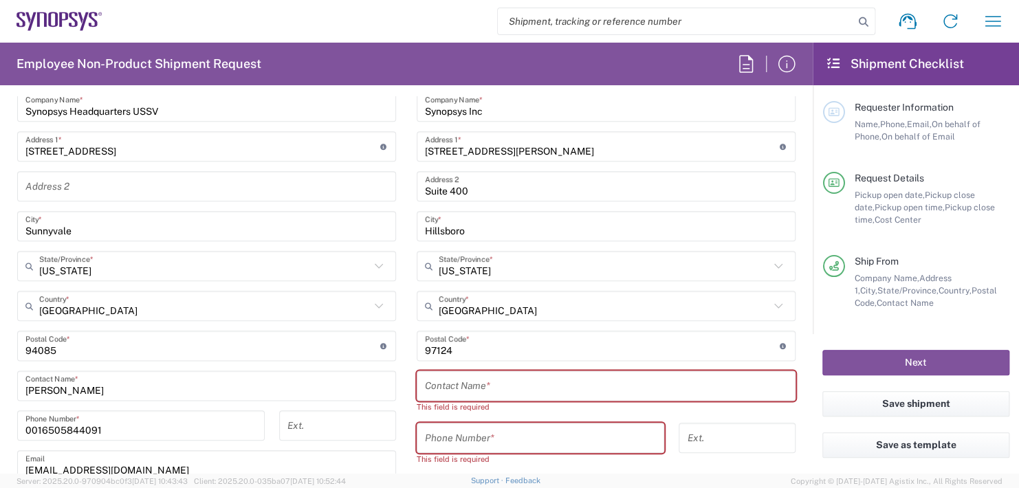
scroll to position [768, 0]
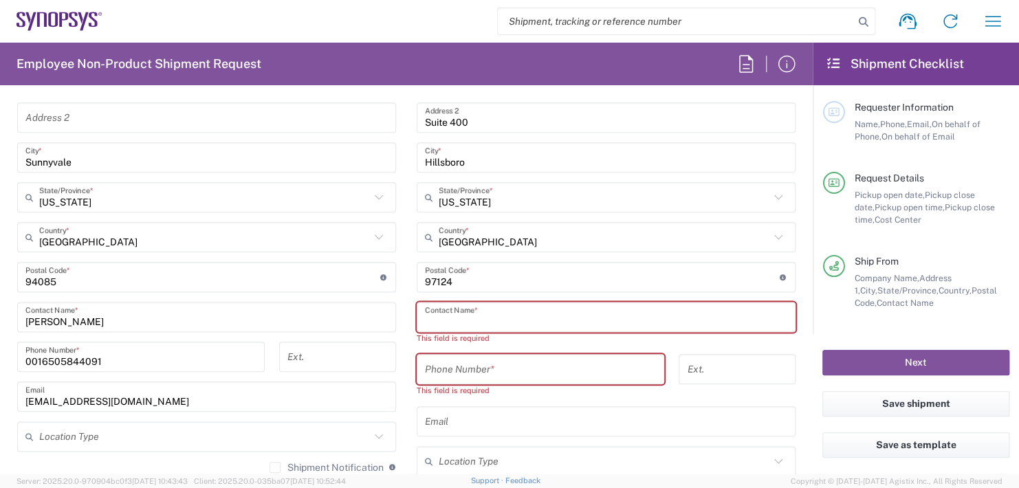
click at [479, 320] on input "text" at bounding box center [606, 317] width 362 height 24
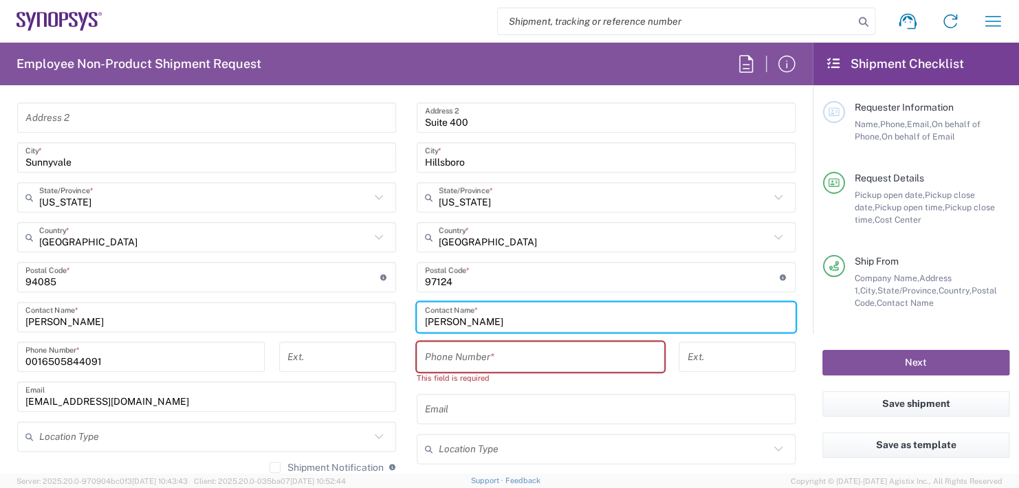
type input "Melissa Staley"
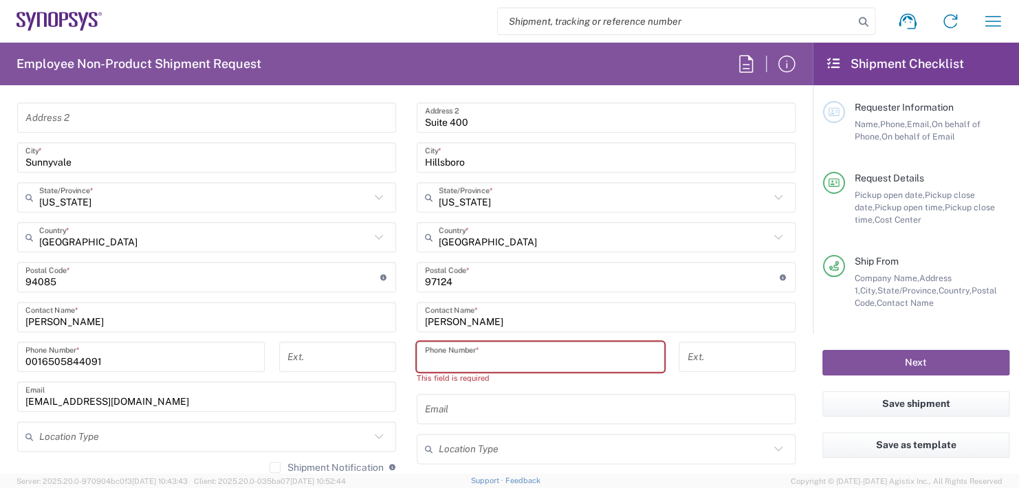
click at [468, 349] on input "tel" at bounding box center [540, 357] width 231 height 24
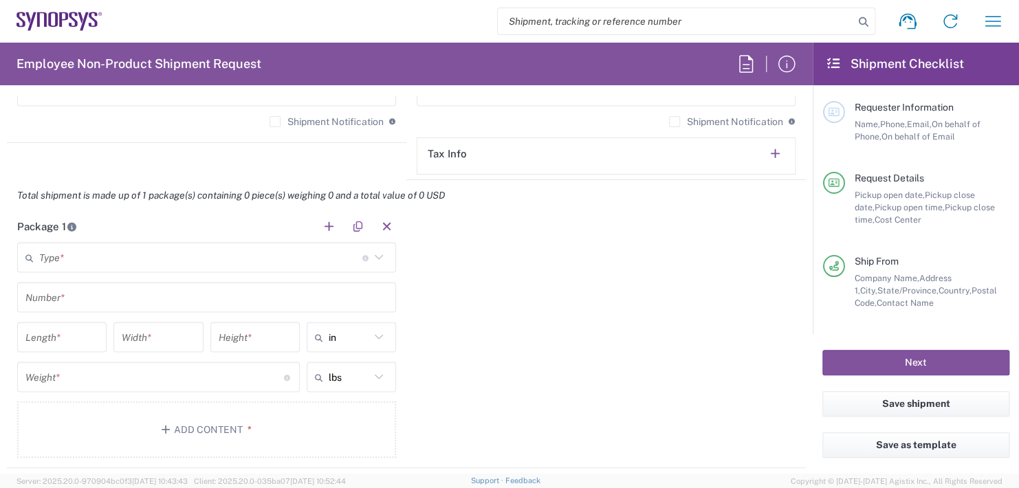
scroll to position [1181, 0]
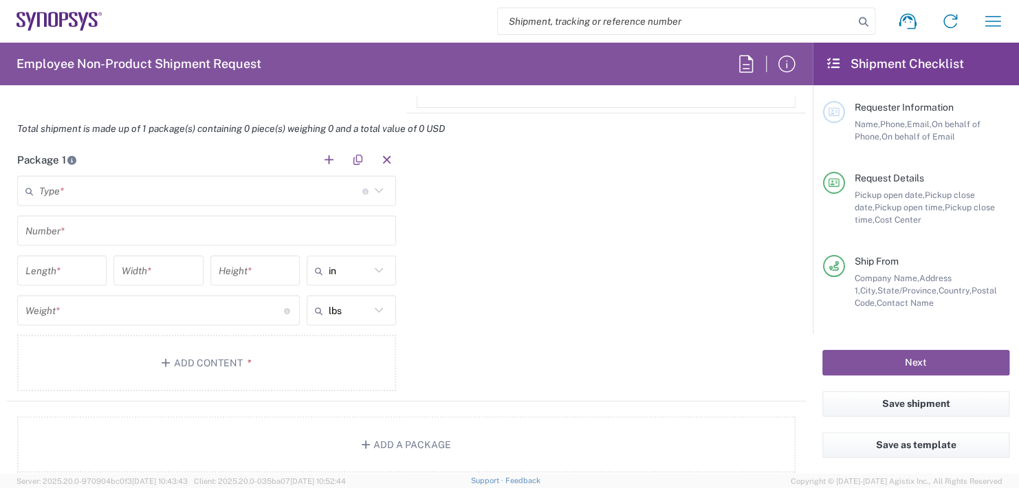
type input "971-420-3423"
click at [370, 186] on icon at bounding box center [379, 190] width 18 height 18
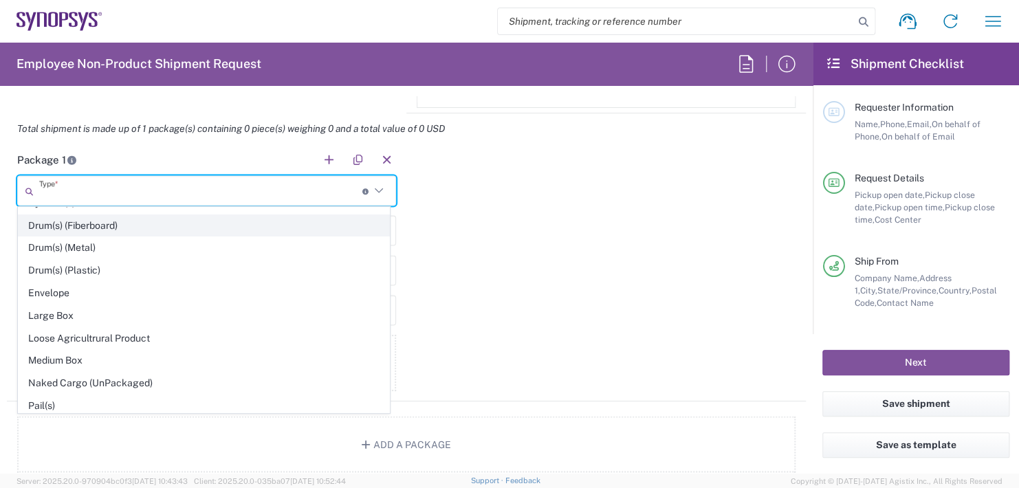
scroll to position [344, 0]
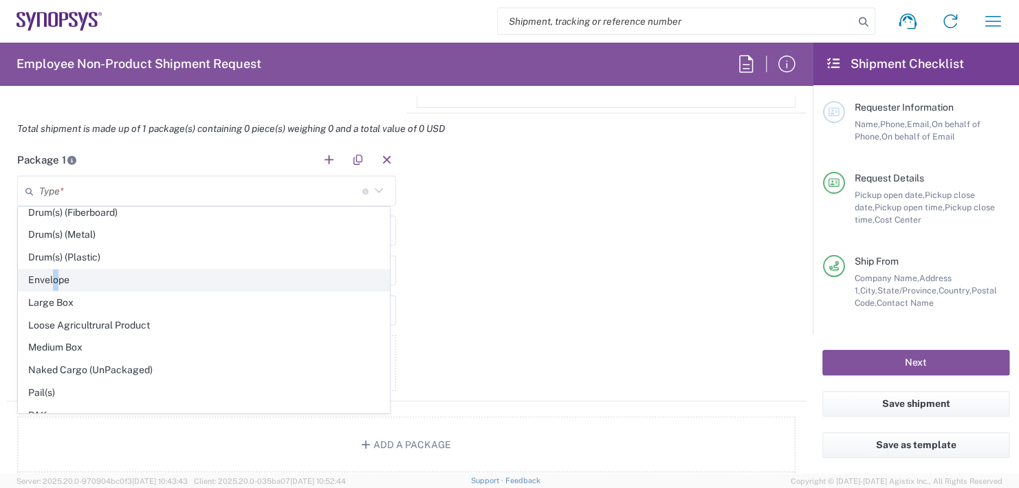
click at [55, 271] on span "Envelope" at bounding box center [204, 279] width 370 height 21
type input "Envelope"
type input "1"
type input "9.5"
type input "12.5"
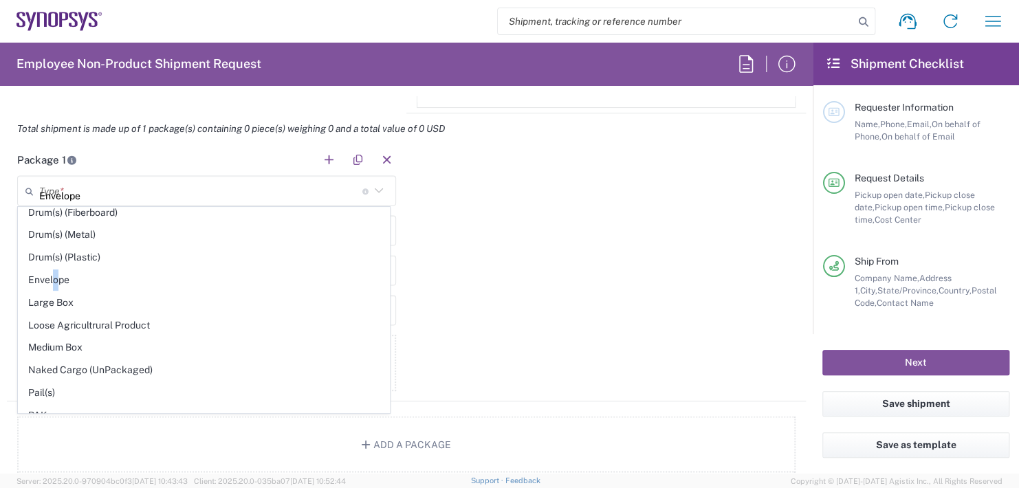
type input "0.25"
type input "1"
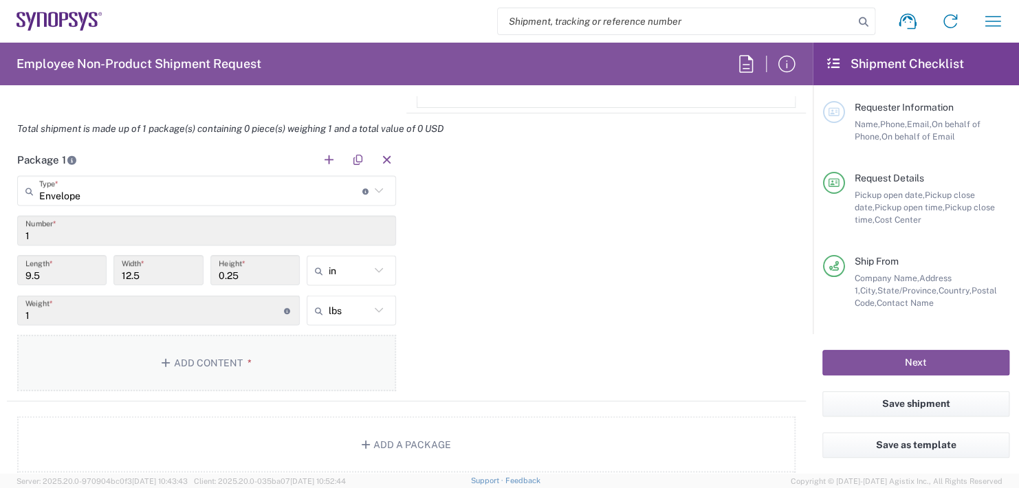
click at [199, 359] on button "Add Content *" at bounding box center [206, 363] width 379 height 56
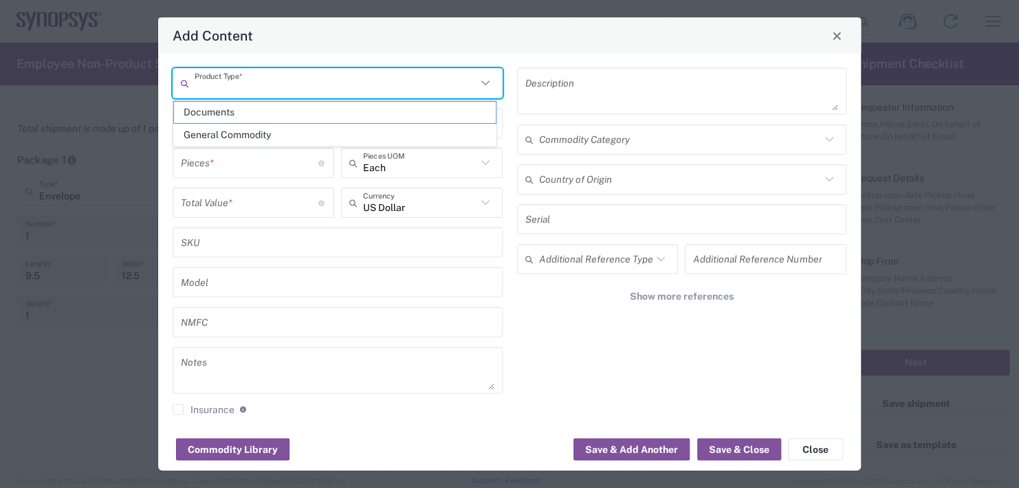
click at [268, 83] on input "text" at bounding box center [336, 83] width 282 height 24
click at [248, 133] on span "General Commodity" at bounding box center [335, 134] width 322 height 21
type input "General Commodity"
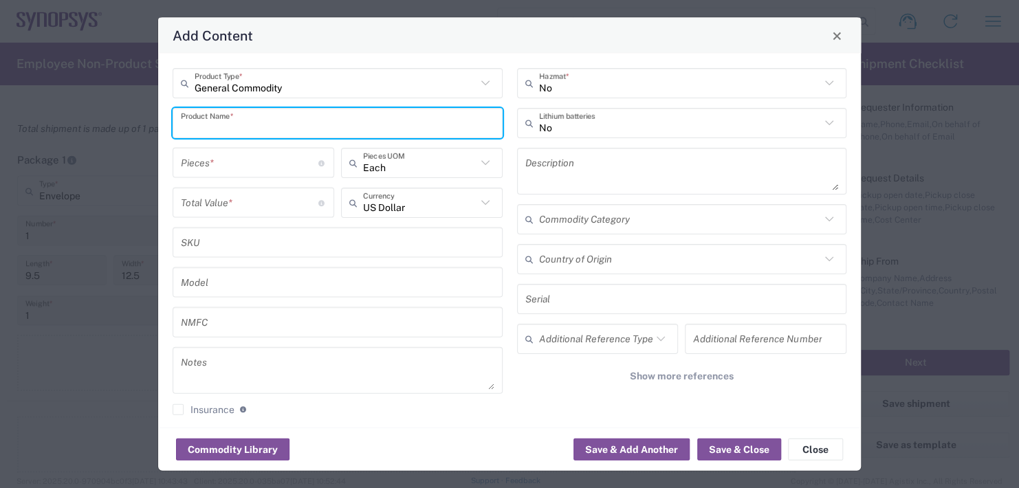
click at [307, 129] on input "text" at bounding box center [337, 123] width 313 height 24
type input "Name Plate"
click at [221, 155] on input "number" at bounding box center [249, 163] width 137 height 24
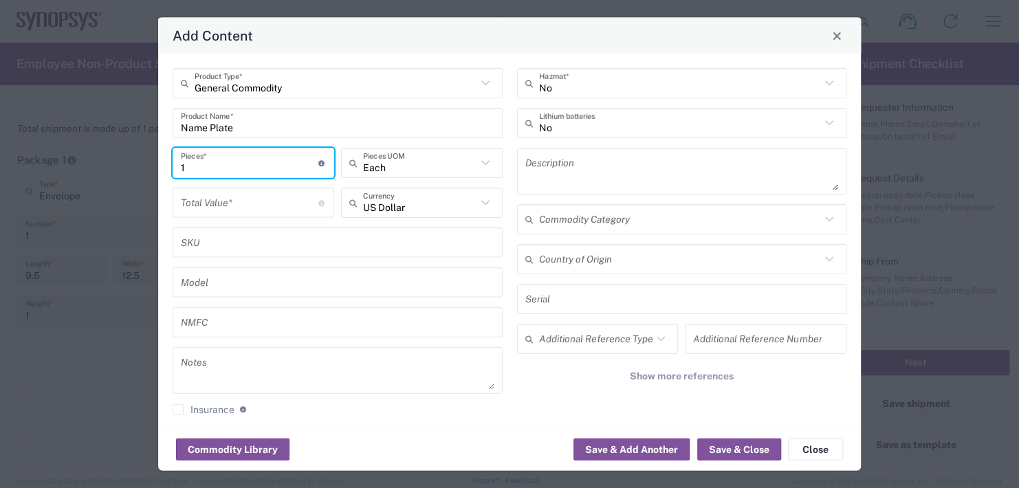
type input "1"
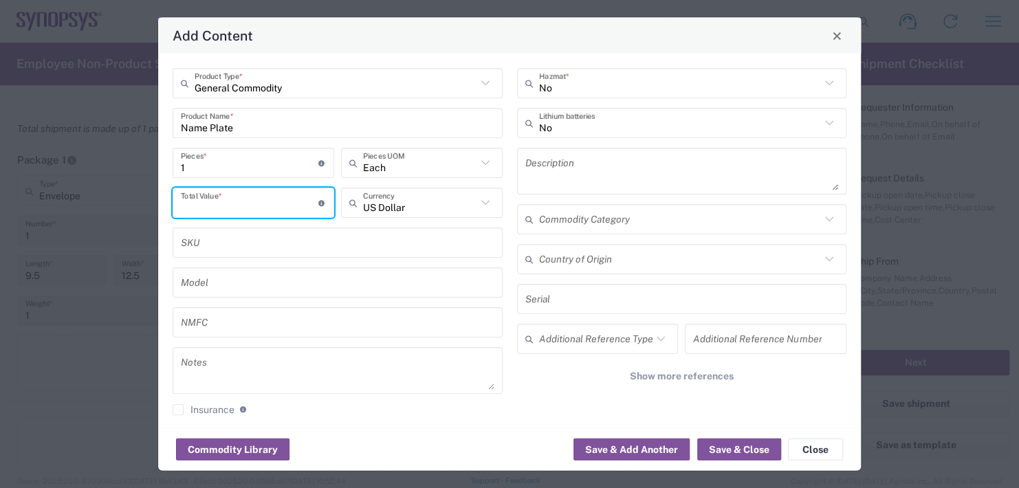
click at [201, 213] on input "number" at bounding box center [249, 202] width 137 height 24
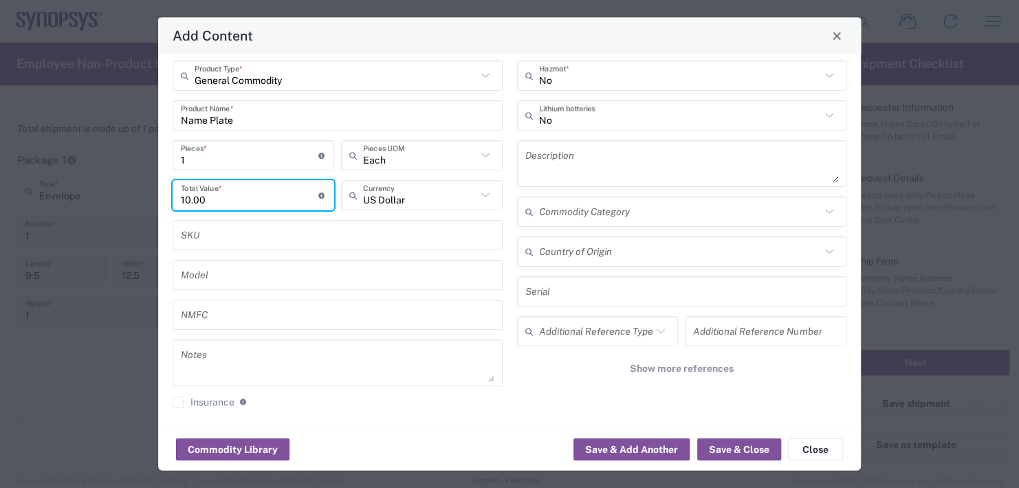
scroll to position [11, 0]
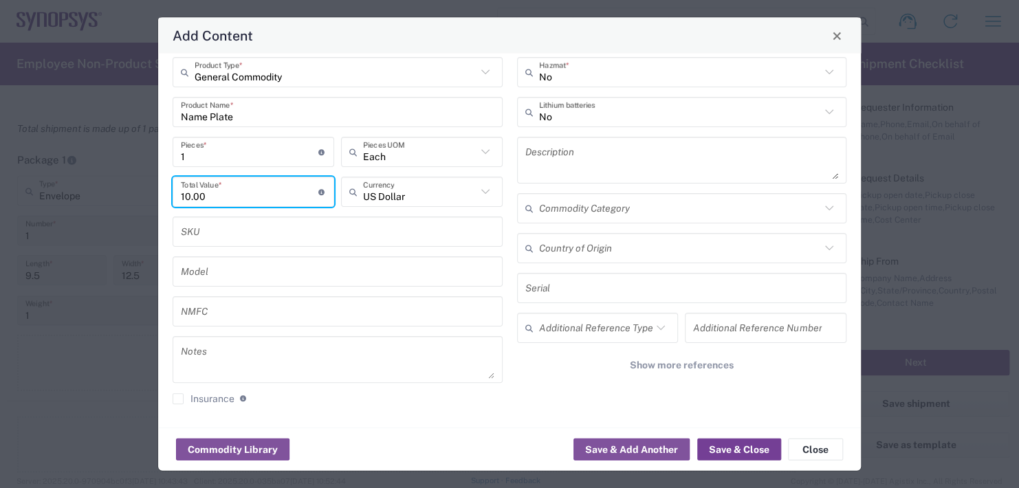
type input "10.00"
click at [741, 449] on button "Save & Close" at bounding box center [739, 449] width 84 height 22
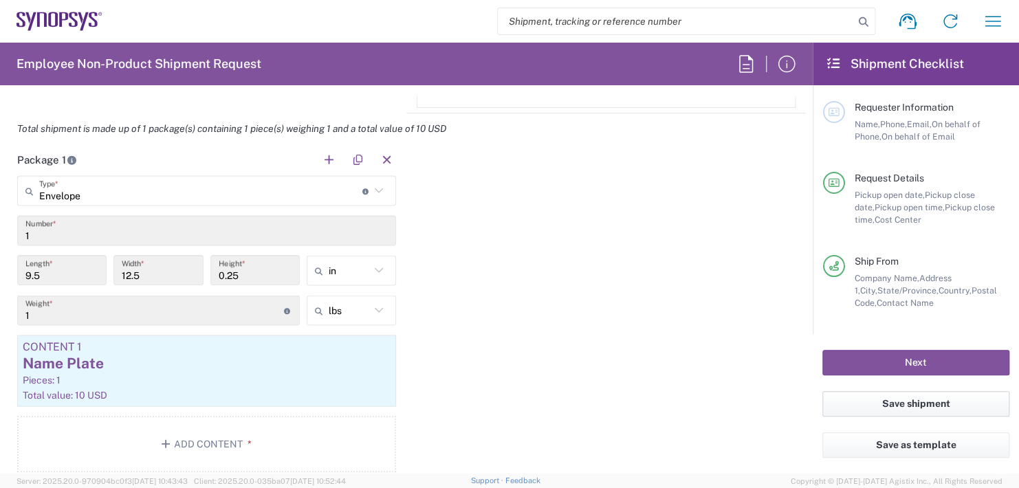
click at [884, 403] on button "Save shipment" at bounding box center [915, 403] width 187 height 25
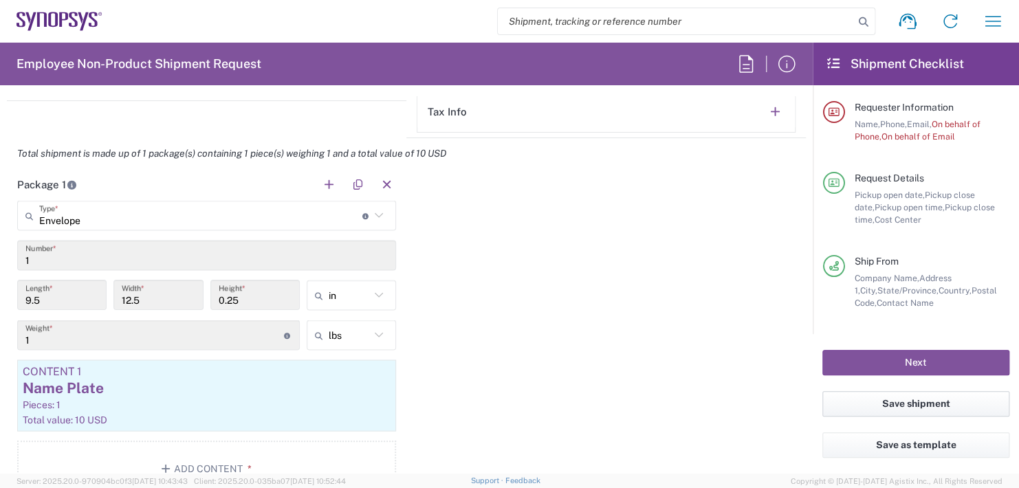
scroll to position [1206, 0]
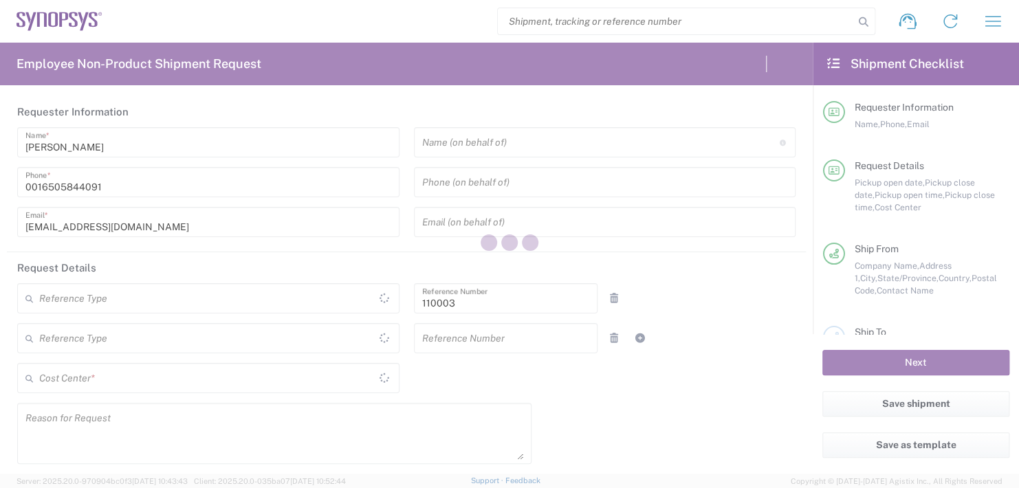
type input "US01, FAC, MV/SV Fac 110003"
type input "[GEOGRAPHIC_DATA]"
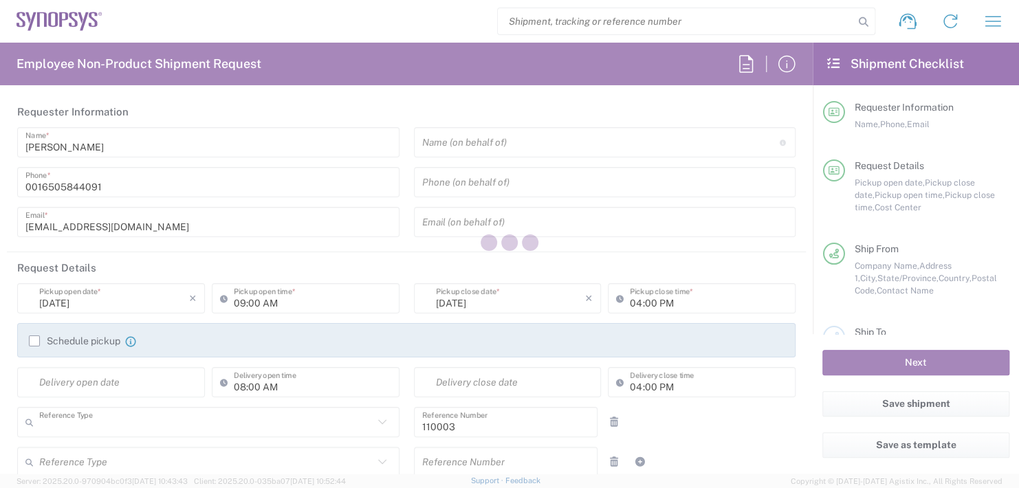
type input "Department"
type input "[US_STATE]"
type input "[GEOGRAPHIC_DATA]"
type input "Delivered at Place"
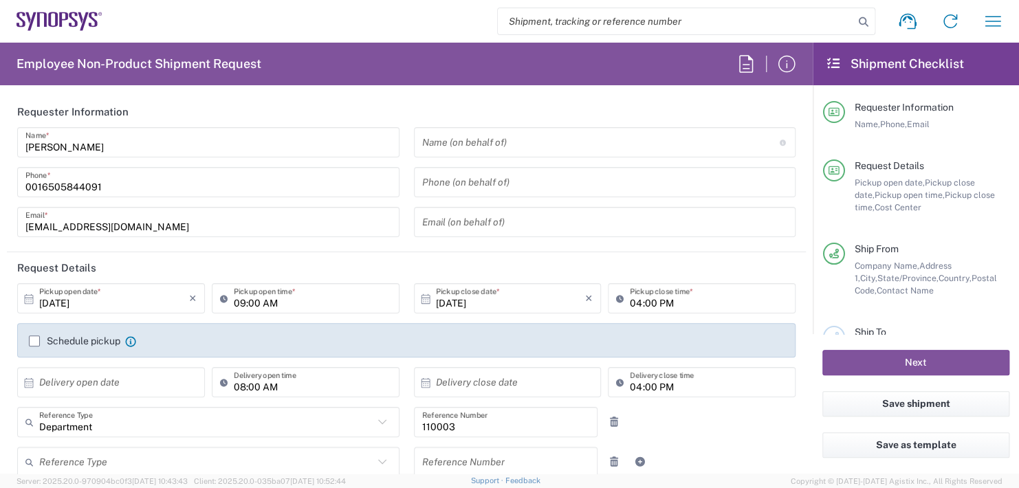
click at [450, 138] on input "text" at bounding box center [600, 143] width 357 height 24
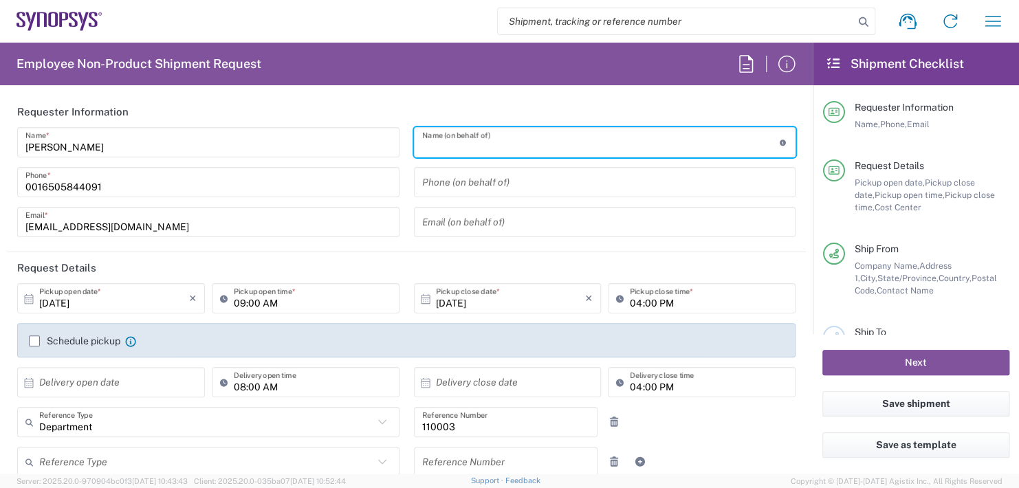
type input "Headquarters USSV"
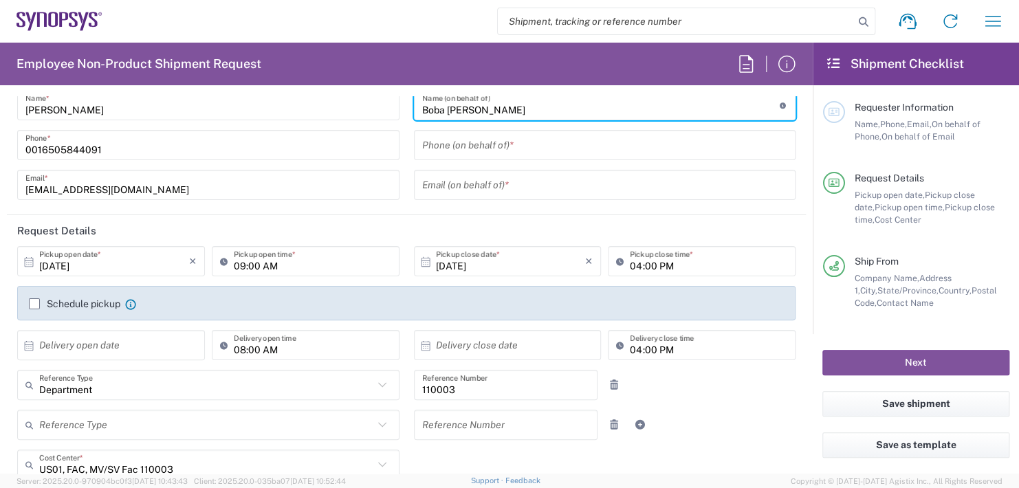
scroll to position [69, 0]
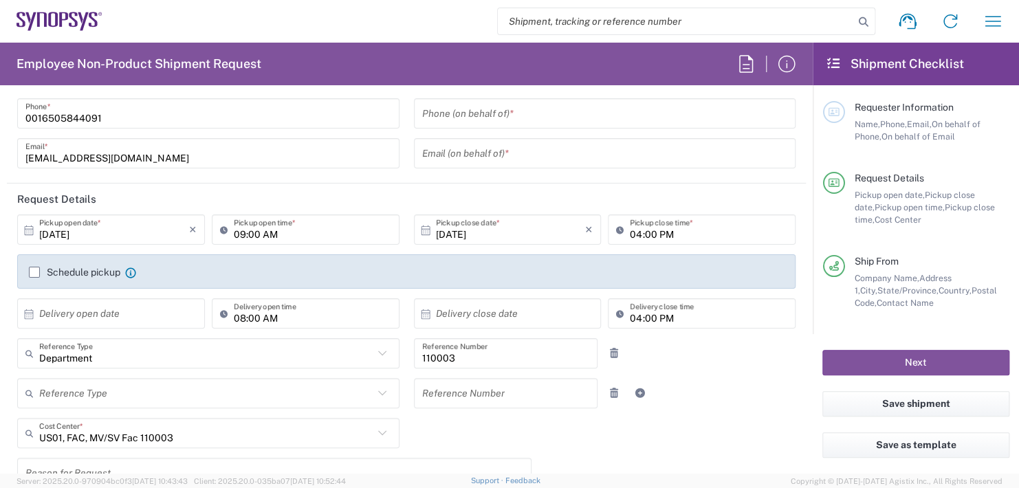
type input "Boba [PERSON_NAME]"
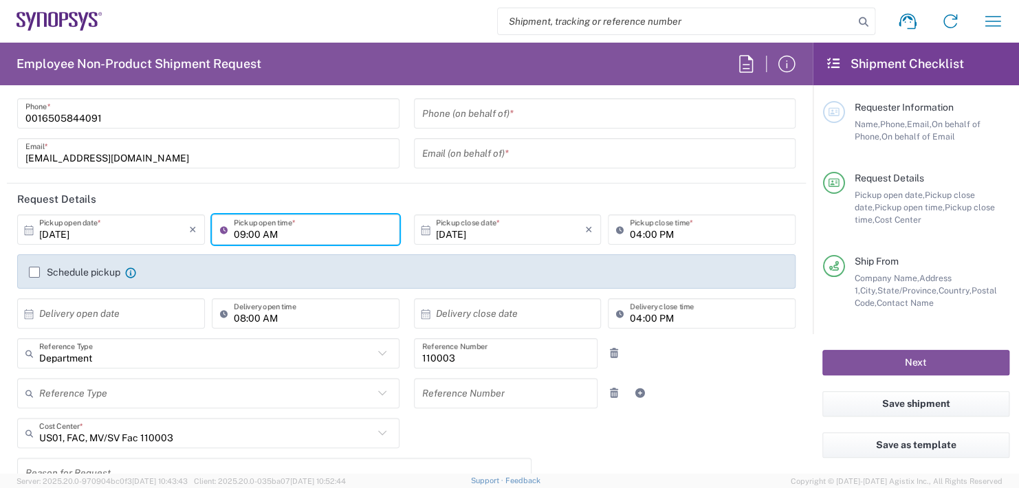
click at [291, 231] on input "09:00 AM" at bounding box center [312, 230] width 157 height 24
click at [299, 237] on input ":00 AM" at bounding box center [312, 230] width 157 height 24
type input ":"
type input "02:30 PM"
click at [664, 228] on input "04:00 PM" at bounding box center [708, 230] width 157 height 24
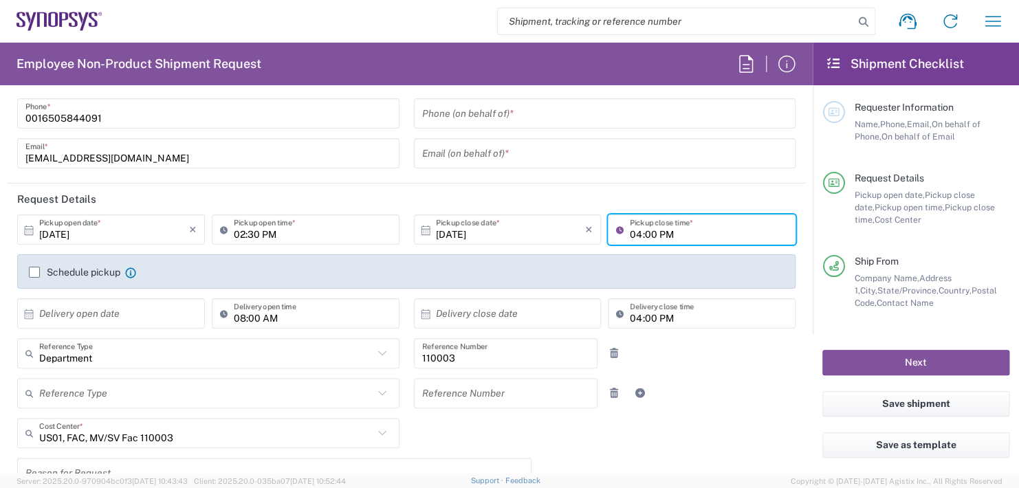
click at [665, 228] on input "04:00 PM" at bounding box center [708, 230] width 157 height 24
type input "0"
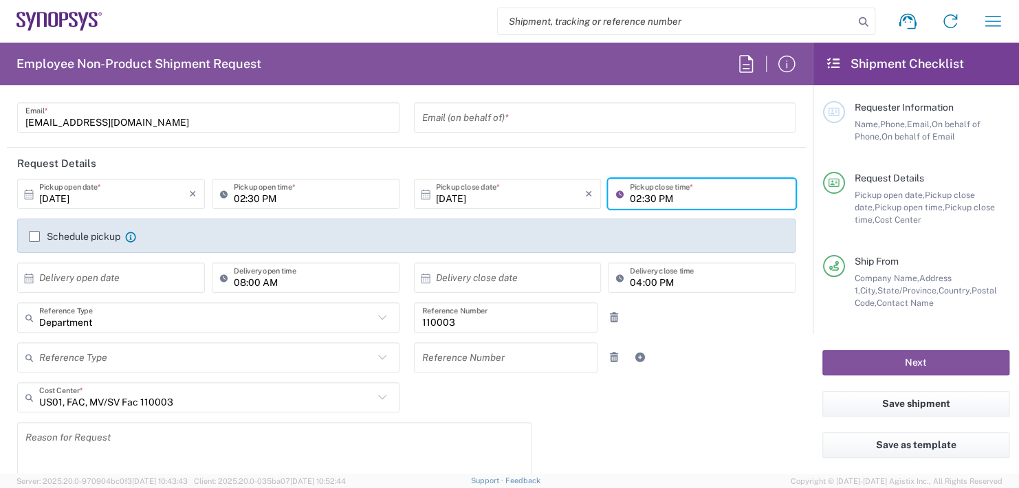
scroll to position [137, 0]
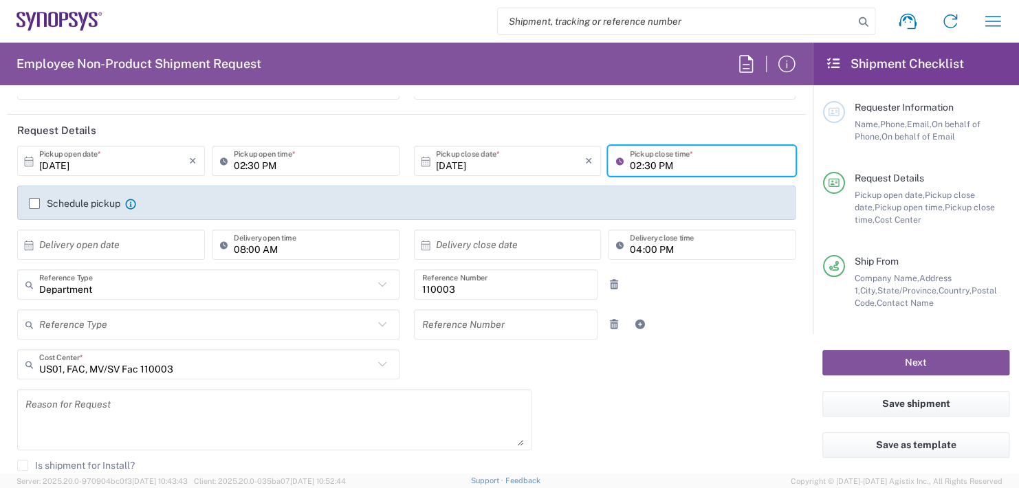
type input "02:30 PM"
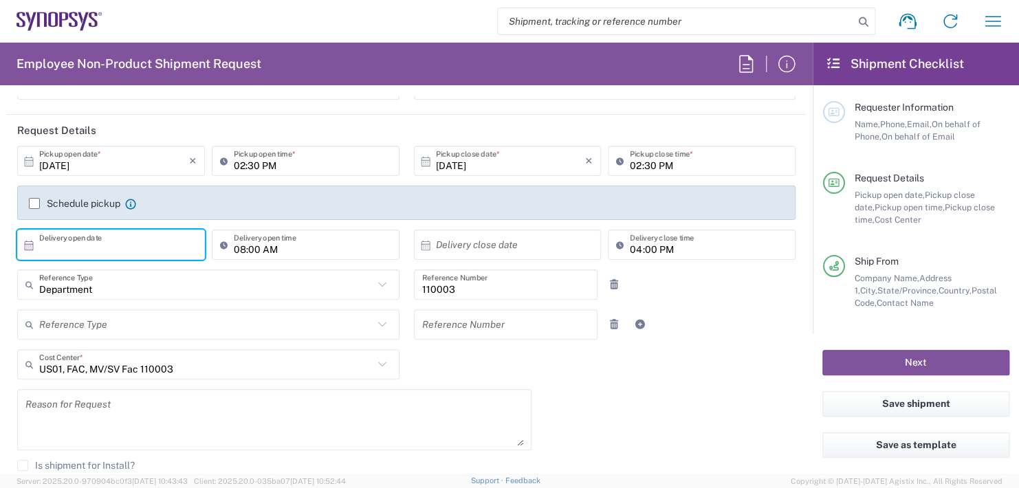
click at [106, 243] on input "text" at bounding box center [114, 245] width 150 height 24
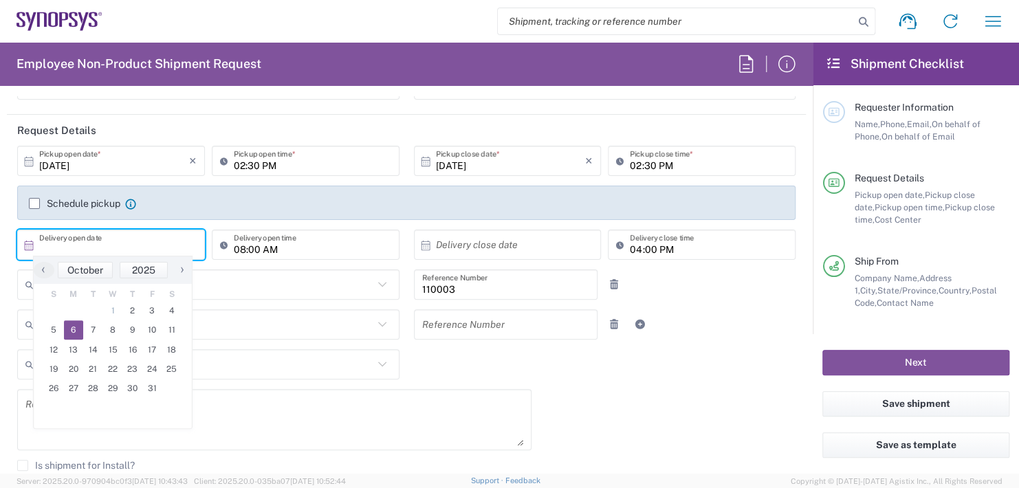
click at [75, 324] on span "6" at bounding box center [74, 329] width 20 height 19
type input "[DATE]"
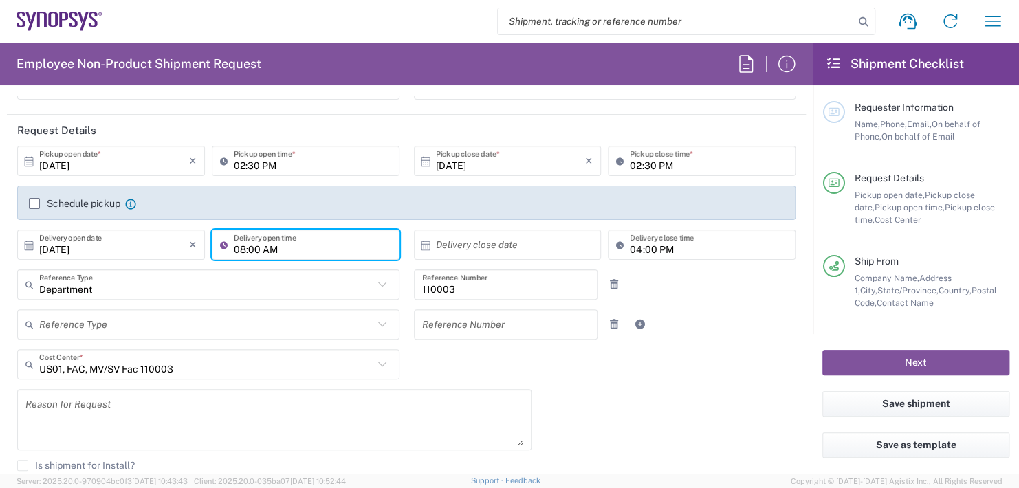
click at [282, 244] on input "08:00 AM" at bounding box center [312, 245] width 157 height 24
click at [282, 244] on input ":00 AM" at bounding box center [312, 245] width 157 height 24
type input ":"
type input "11:00 AM"
click at [483, 234] on input "text" at bounding box center [511, 245] width 150 height 24
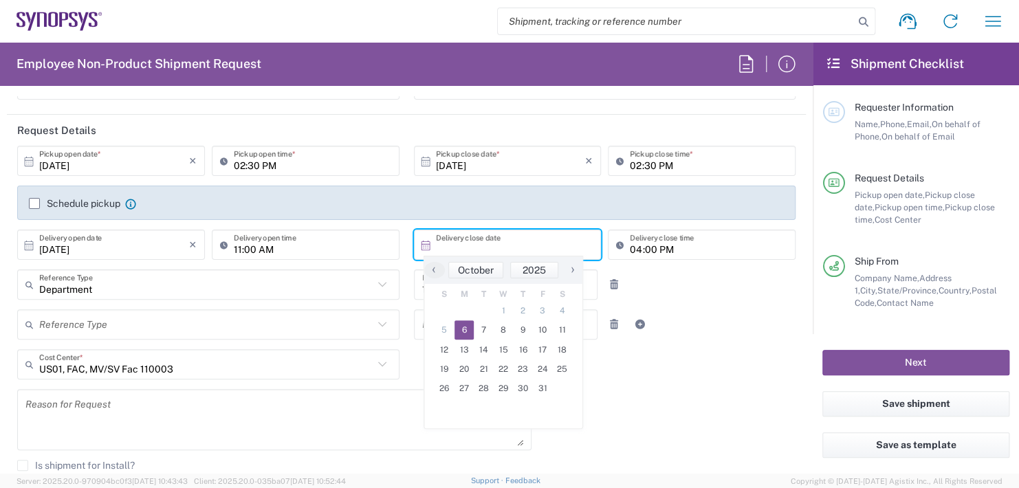
click at [460, 329] on span "6" at bounding box center [464, 329] width 20 height 19
type input "[DATE]"
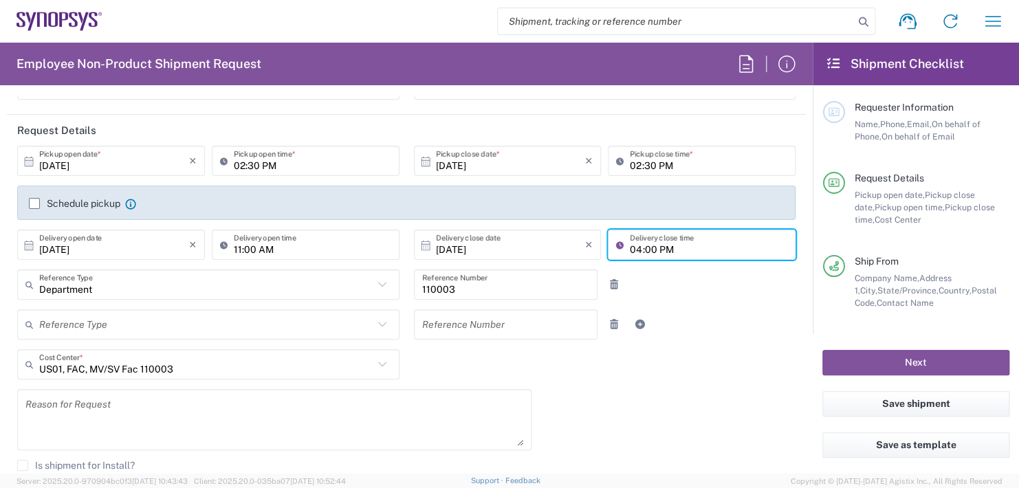
click at [667, 243] on input "04:00 PM" at bounding box center [708, 245] width 157 height 24
click at [667, 243] on input ":00 PM" at bounding box center [708, 245] width 157 height 24
type input ":"
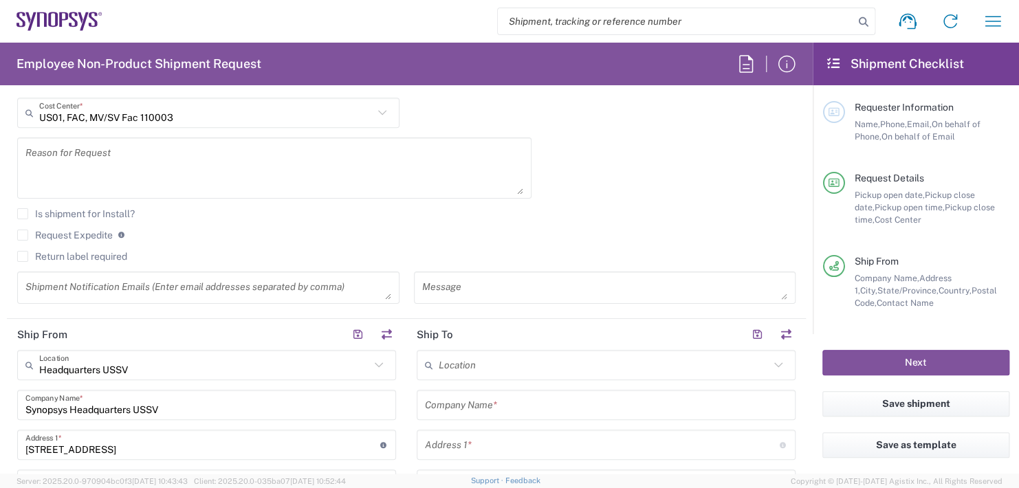
scroll to position [481, 0]
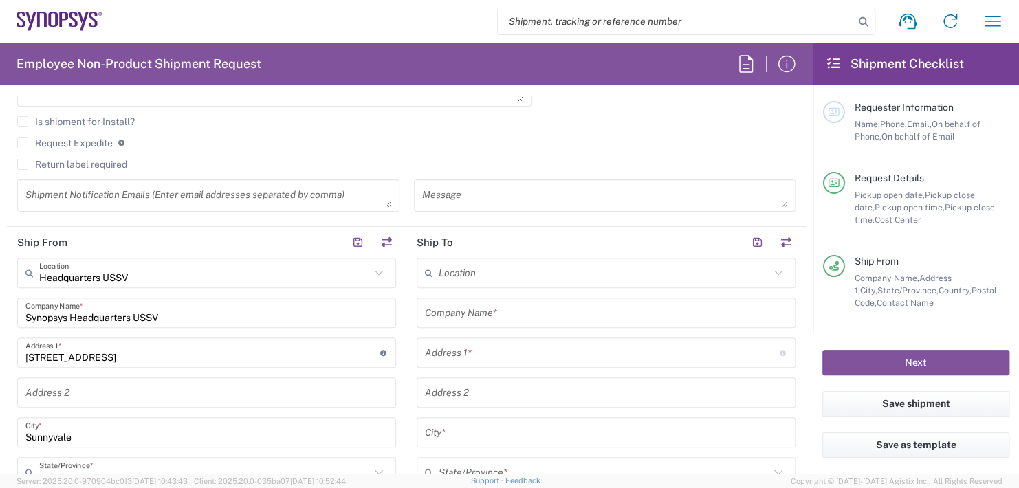
type input "11:00 AM"
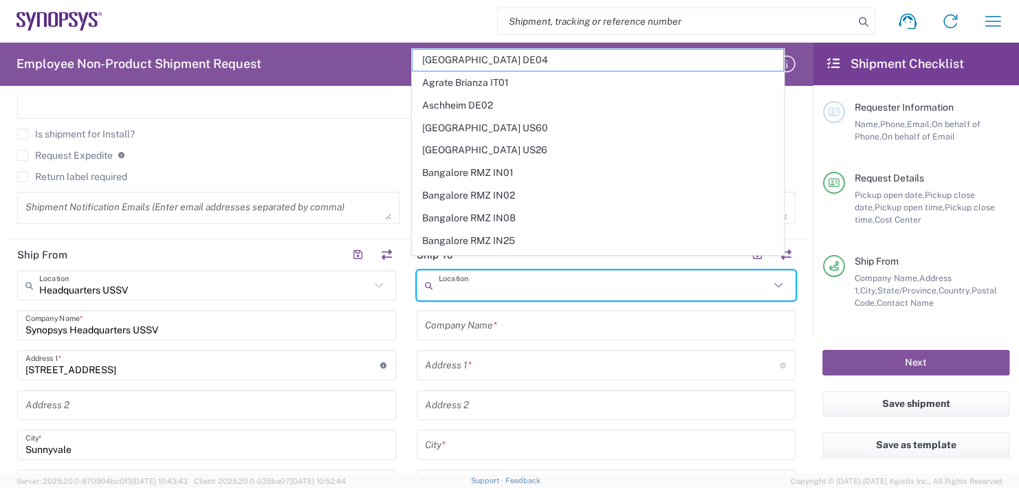
click at [489, 274] on input "text" at bounding box center [603, 286] width 331 height 24
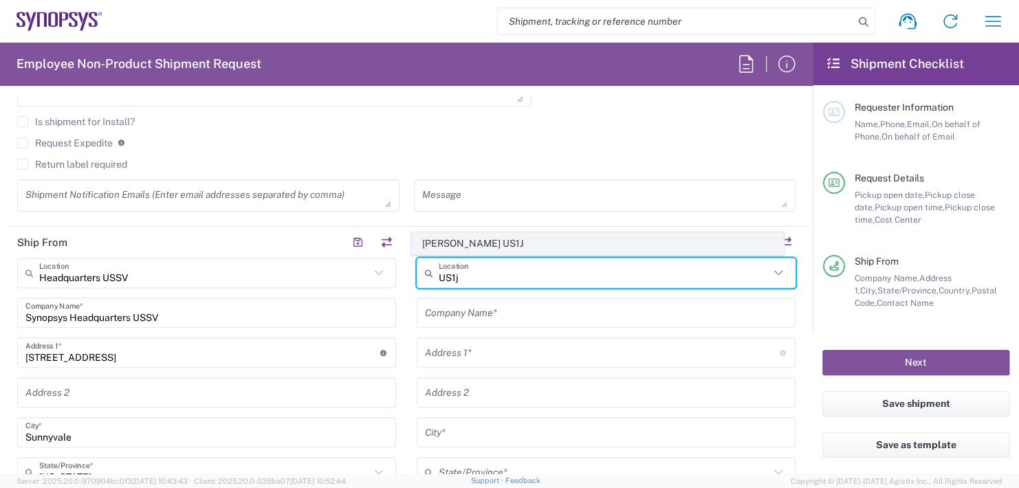
click at [478, 240] on span "[PERSON_NAME] US1J" at bounding box center [597, 243] width 370 height 21
type input "[PERSON_NAME] US1J"
type input "Synopsys Inc"
type input "[STREET_ADDRESS][PERSON_NAME]"
type input "[PERSON_NAME]"
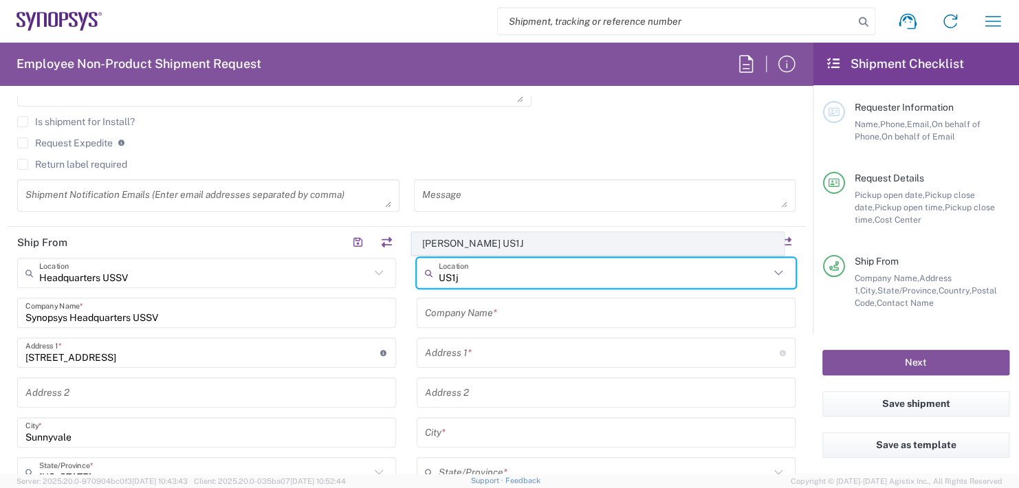
type input "[US_STATE]"
type input "85233"
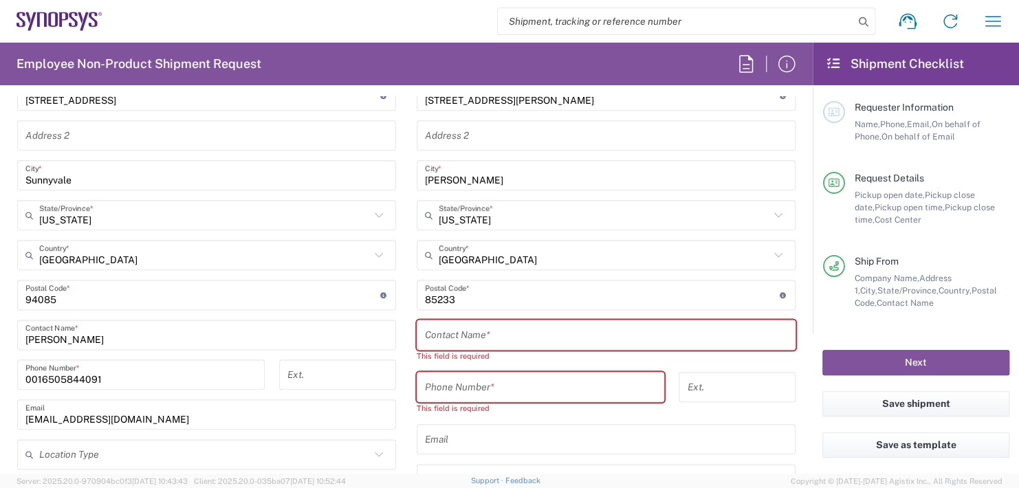
scroll to position [768, 0]
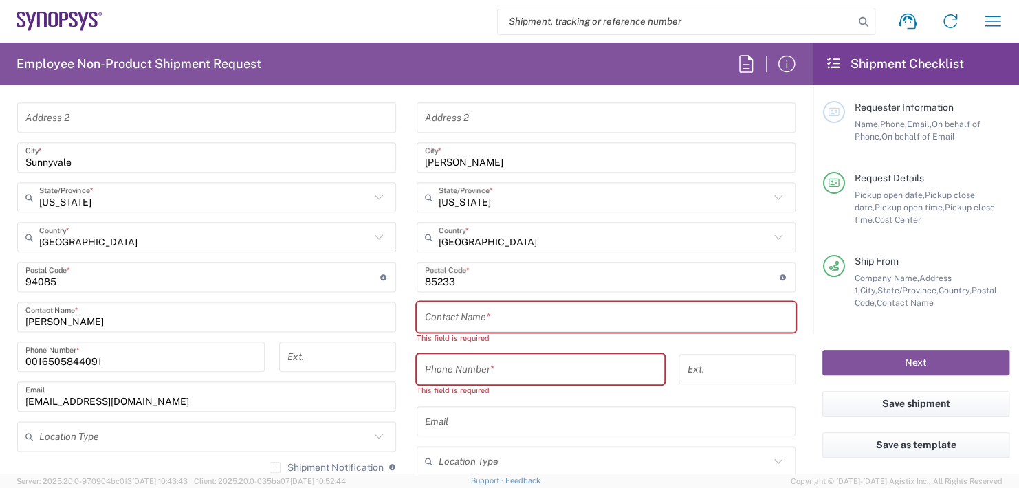
click at [472, 318] on input "text" at bounding box center [606, 317] width 362 height 24
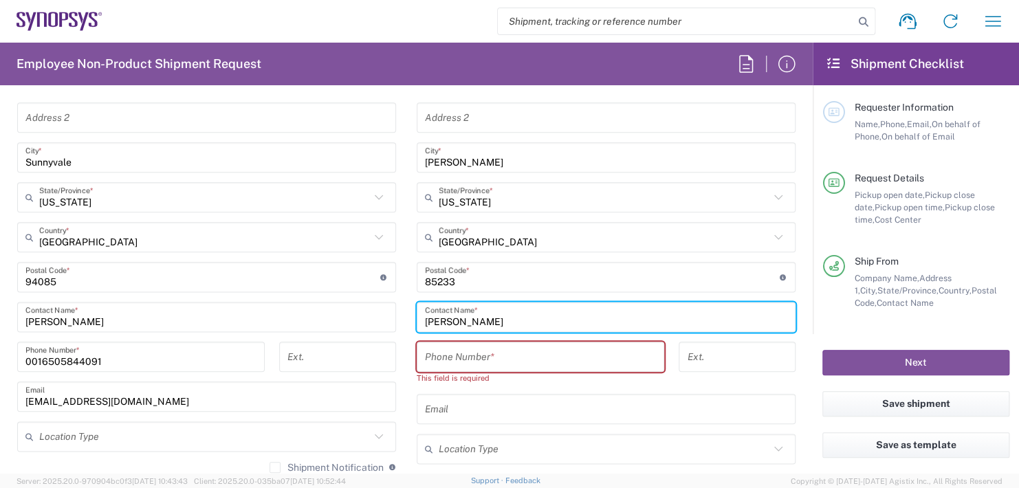
type input "[PERSON_NAME]"
click at [455, 351] on input "tel" at bounding box center [540, 357] width 231 height 24
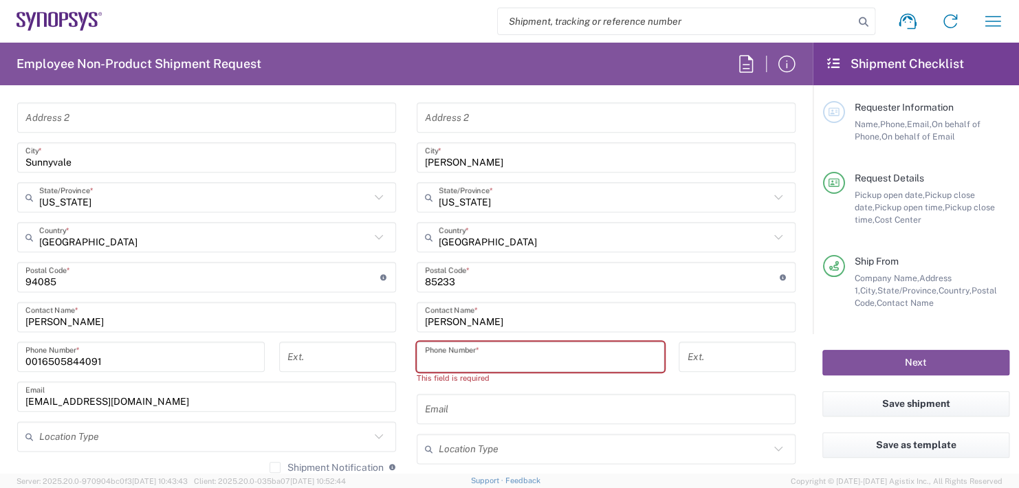
click at [449, 348] on input "tel" at bounding box center [540, 357] width 231 height 24
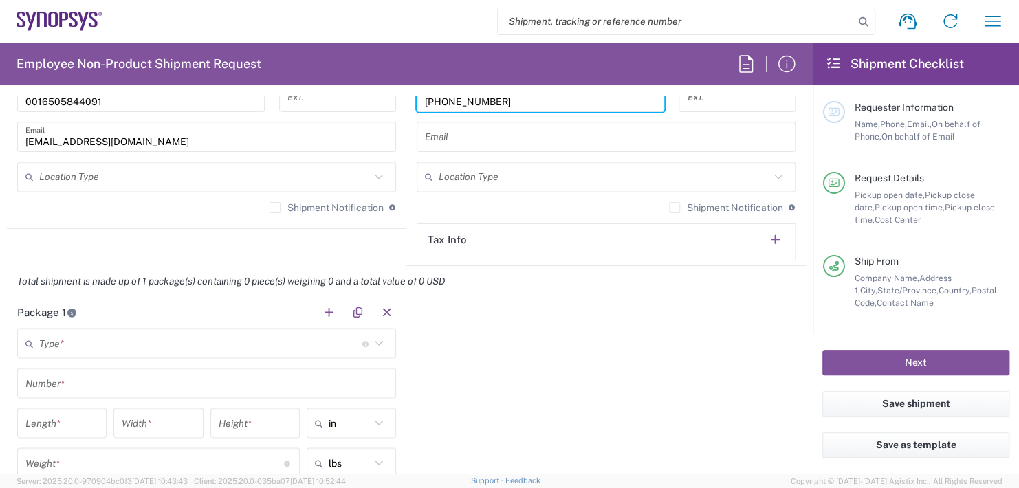
scroll to position [1112, 0]
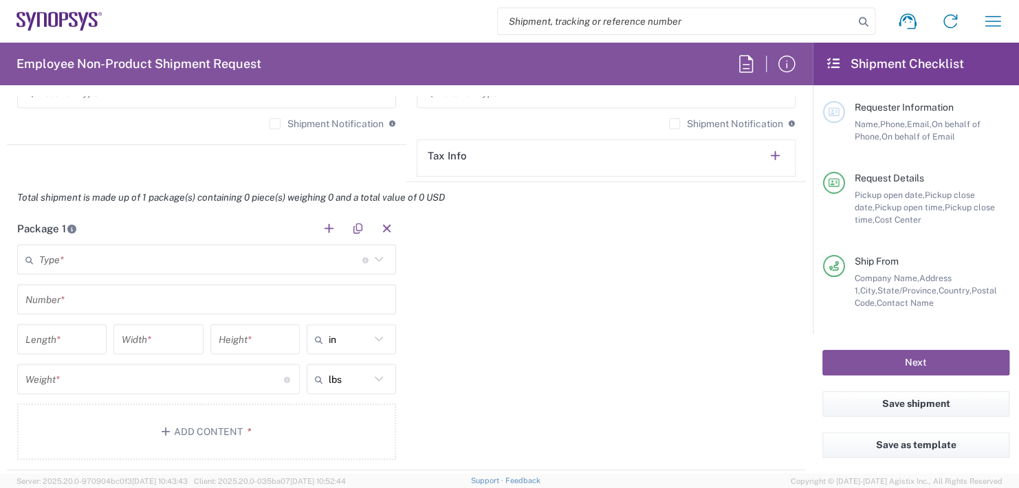
type input "[PHONE_NUMBER]"
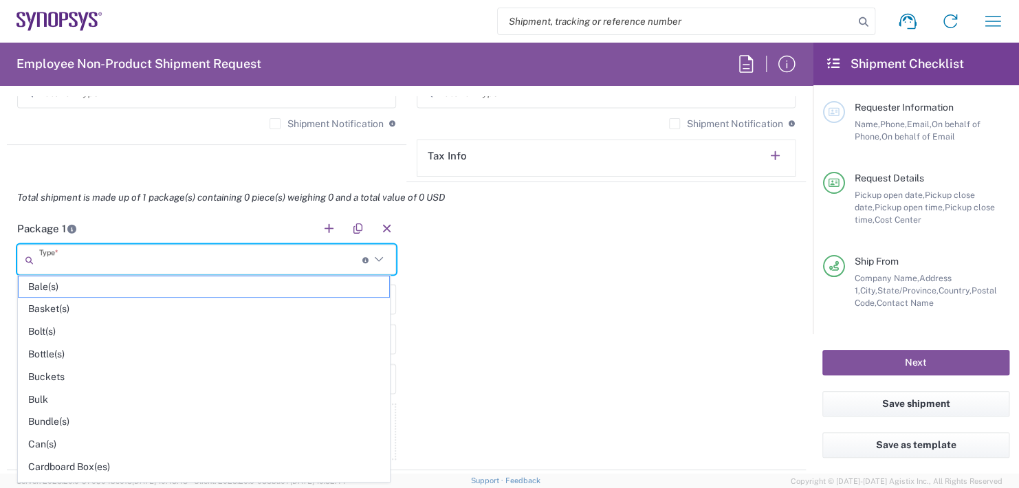
click at [56, 254] on input "text" at bounding box center [200, 259] width 323 height 24
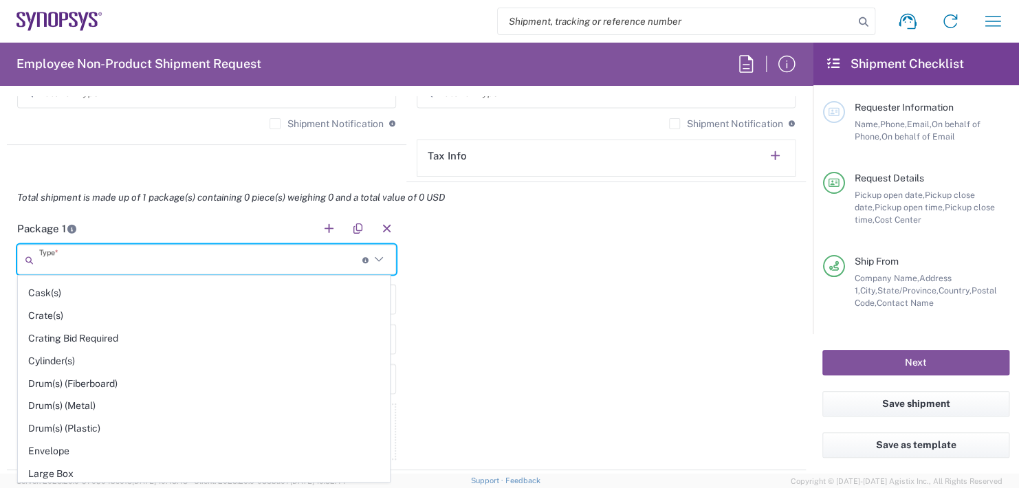
scroll to position [275, 0]
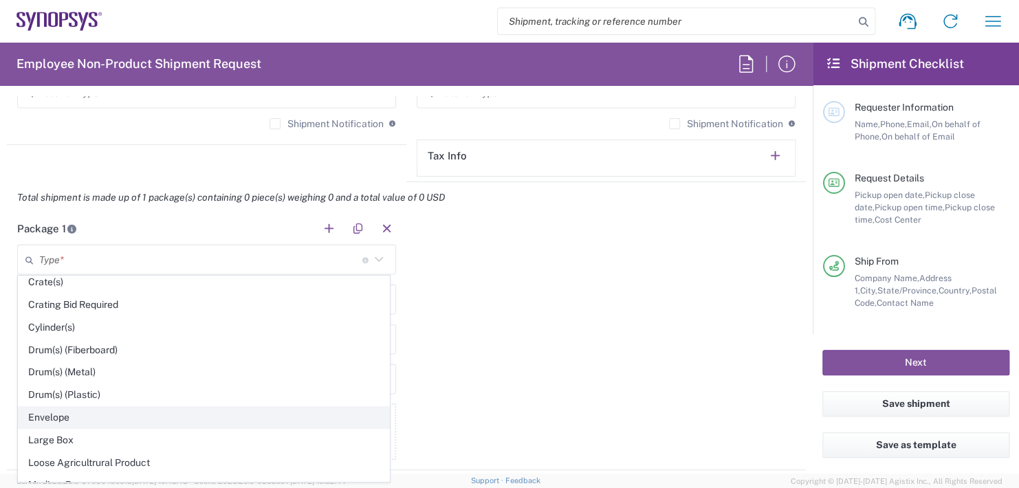
click at [52, 412] on span "Envelope" at bounding box center [204, 417] width 370 height 21
type input "Envelope"
type input "1"
type input "9.5"
type input "12.5"
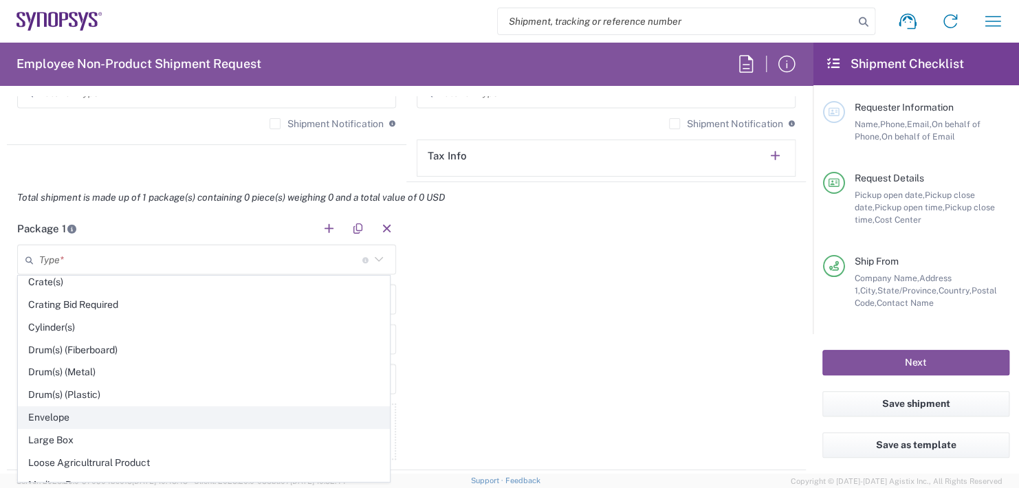
type input "0.25"
type input "1"
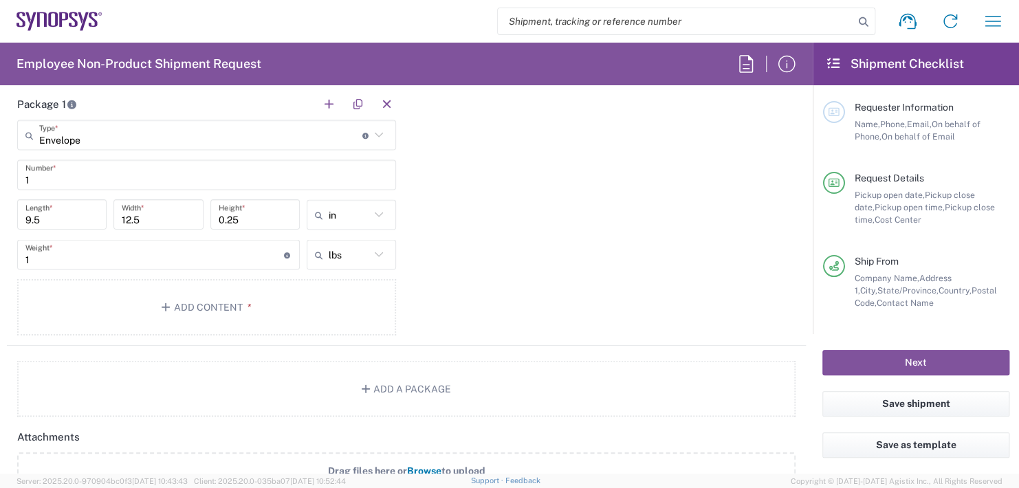
scroll to position [1250, 0]
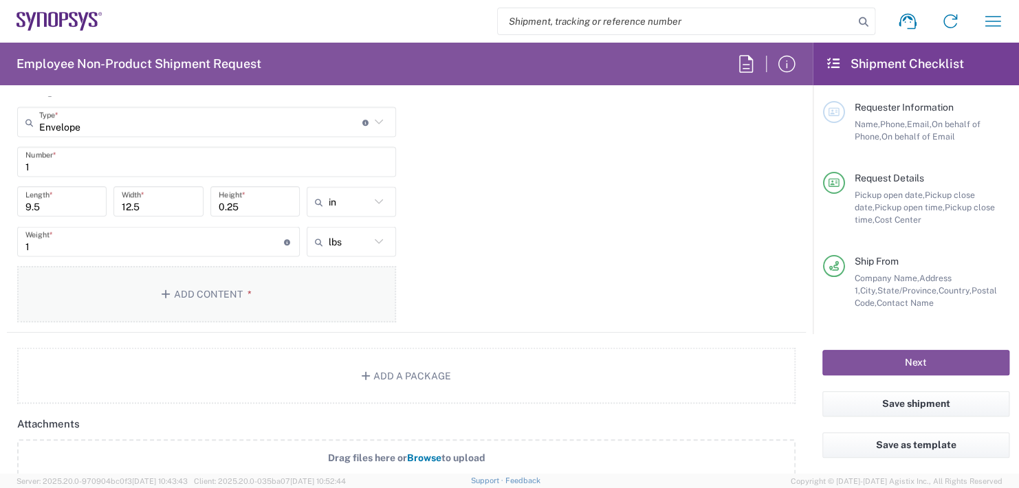
click at [232, 289] on button "Add Content *" at bounding box center [206, 294] width 379 height 56
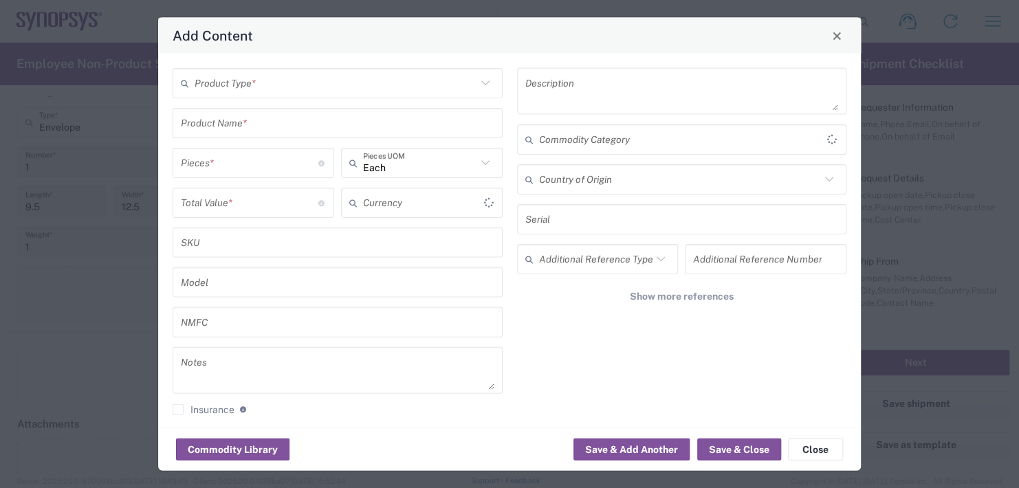
type input "US Dollar"
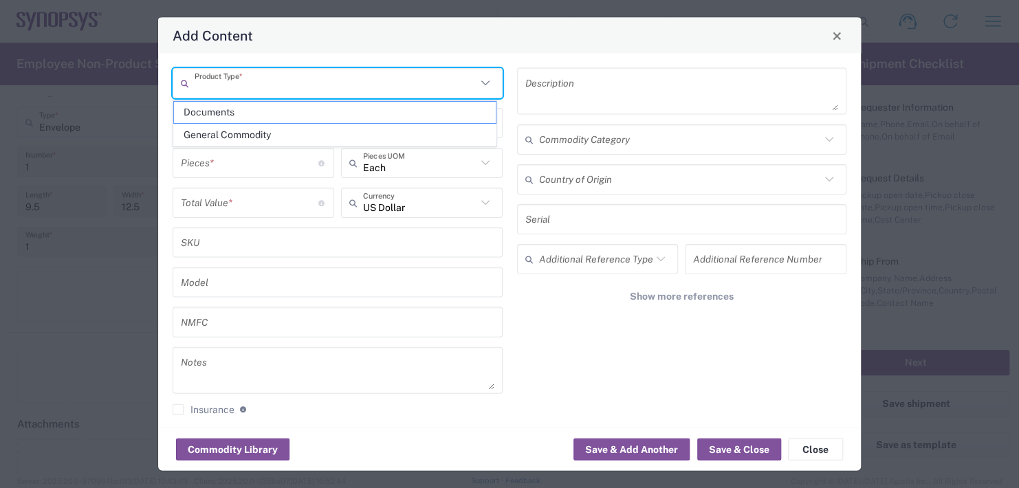
click at [287, 75] on input "text" at bounding box center [336, 83] width 282 height 24
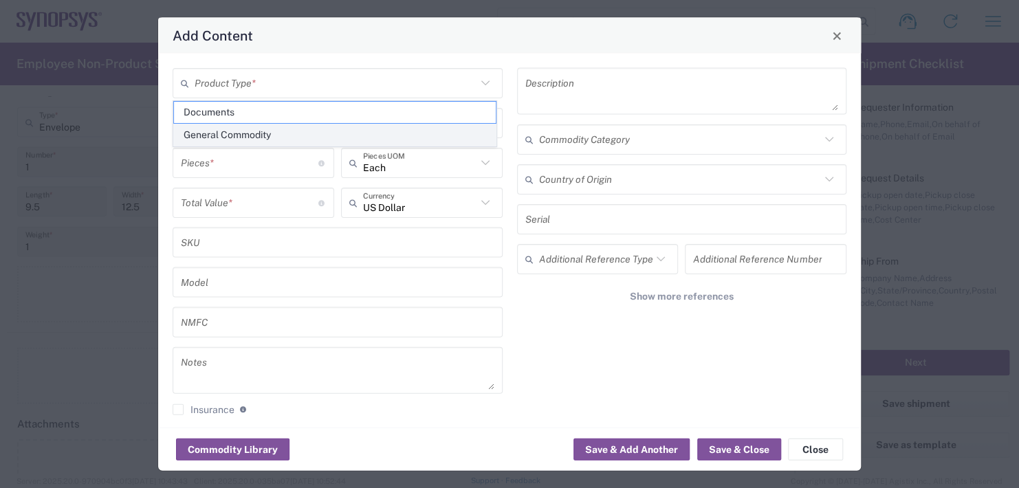
click at [227, 133] on span "General Commodity" at bounding box center [335, 134] width 322 height 21
type input "General Commodity"
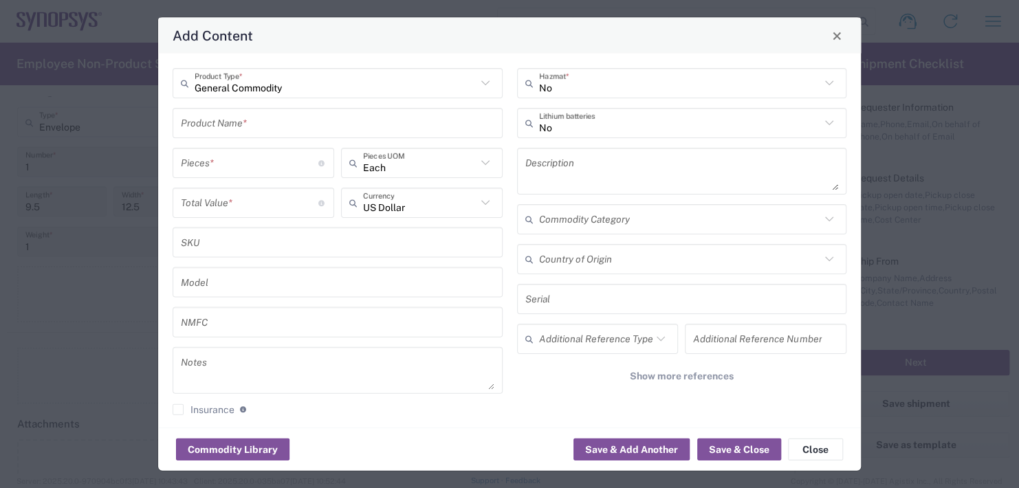
click at [236, 103] on div "General Commodity Product Type * Product Name * Pieces * Number of pieces insid…" at bounding box center [338, 246] width 344 height 357
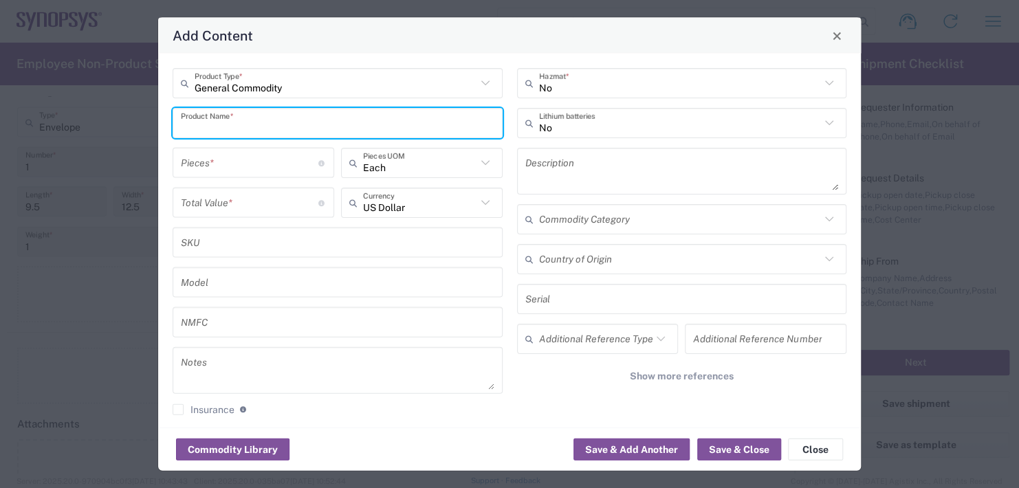
click at [237, 122] on input "text" at bounding box center [337, 123] width 313 height 24
type input "Name Plate"
click at [207, 158] on input "number" at bounding box center [249, 163] width 137 height 24
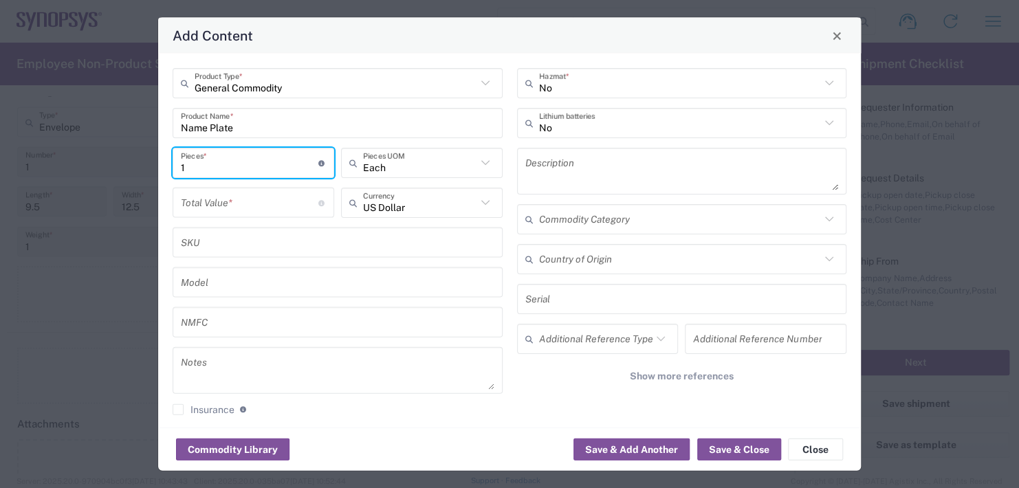
type input "1"
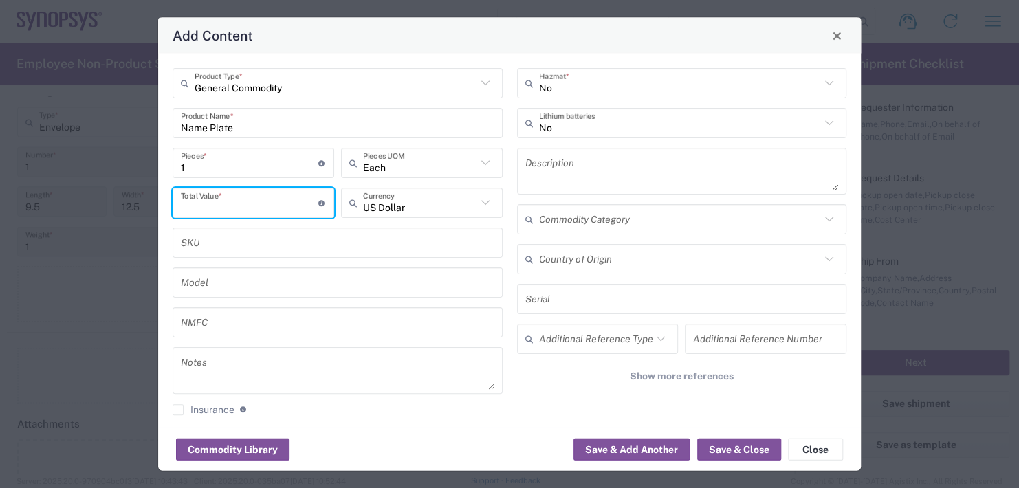
click at [214, 206] on input "number" at bounding box center [249, 202] width 137 height 24
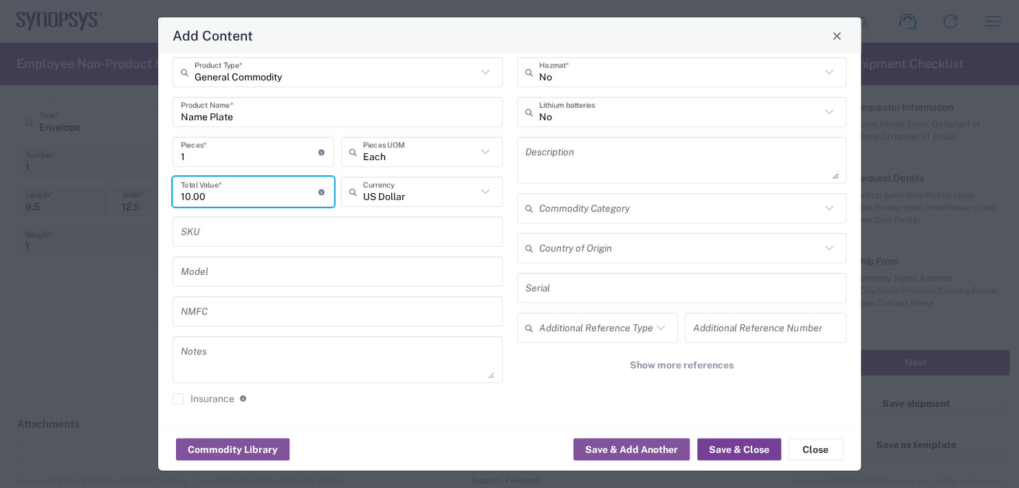
type input "10.00"
click at [729, 445] on button "Save & Close" at bounding box center [739, 449] width 84 height 22
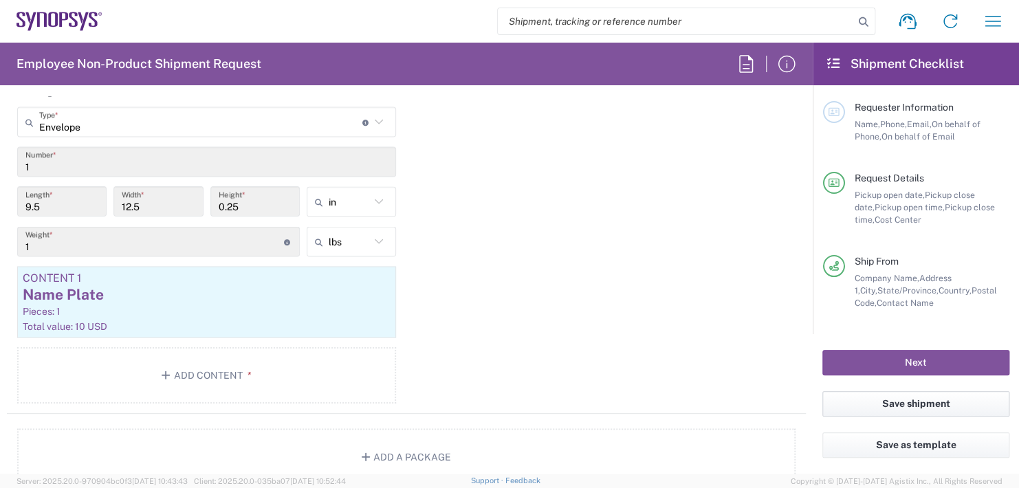
click at [907, 403] on button "Save shipment" at bounding box center [915, 403] width 187 height 25
